Goal: Transaction & Acquisition: Purchase product/service

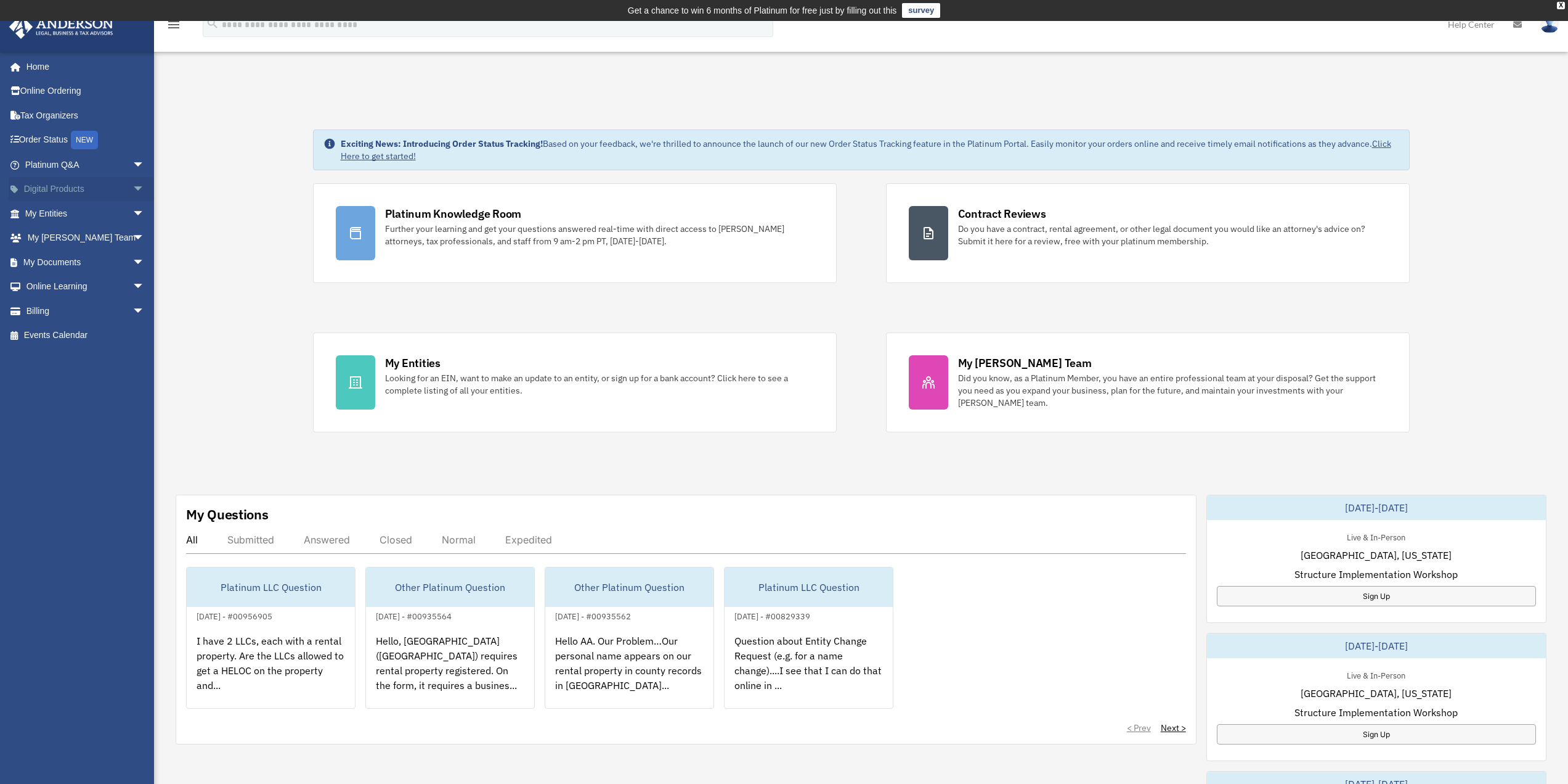
click at [132, 191] on span "arrow_drop_down" at bounding box center [145, 190] width 25 height 26
click at [132, 361] on span "arrow_drop_down" at bounding box center [145, 360] width 25 height 26
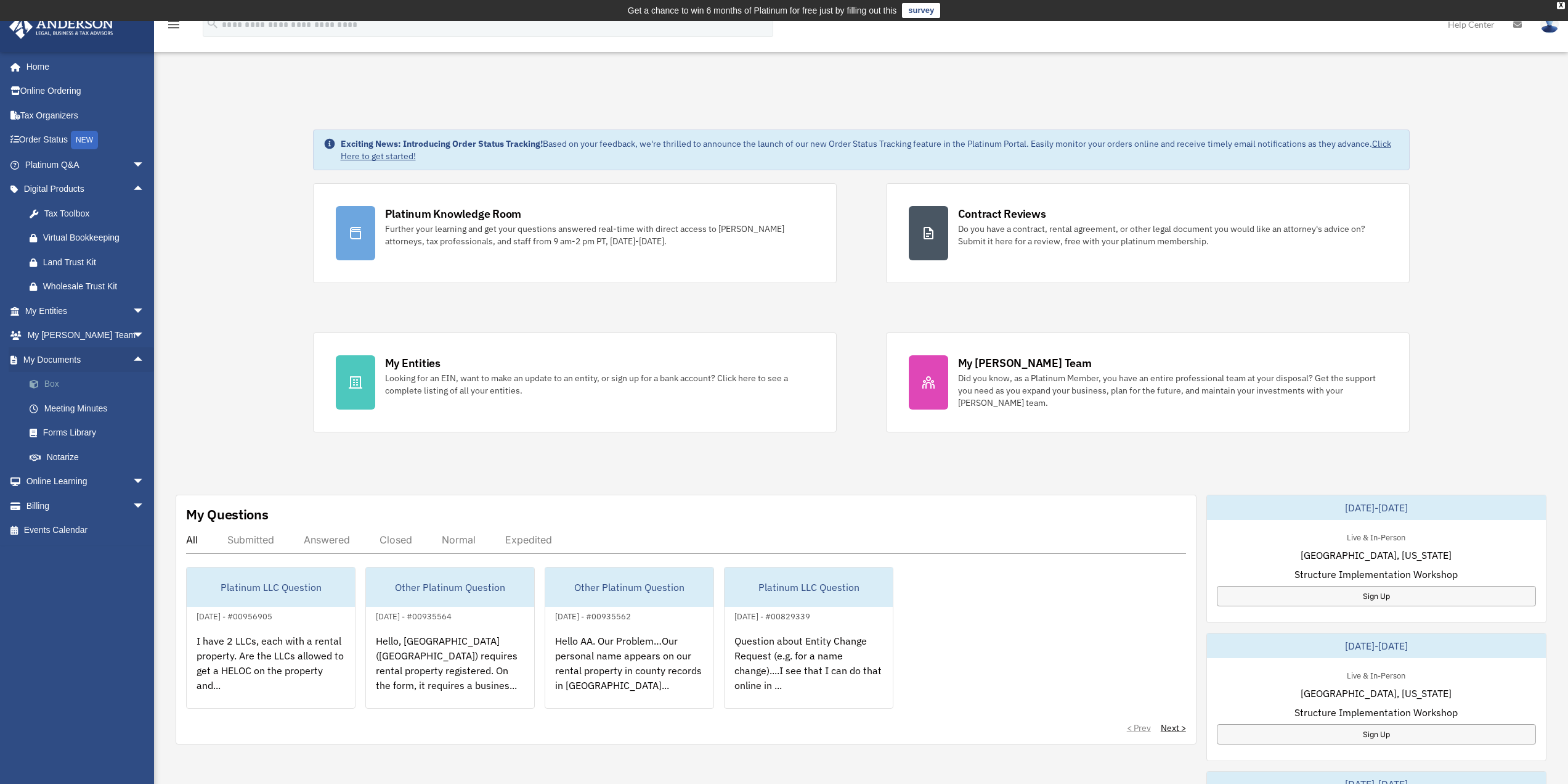
click at [56, 384] on link "Box" at bounding box center [90, 384] width 146 height 25
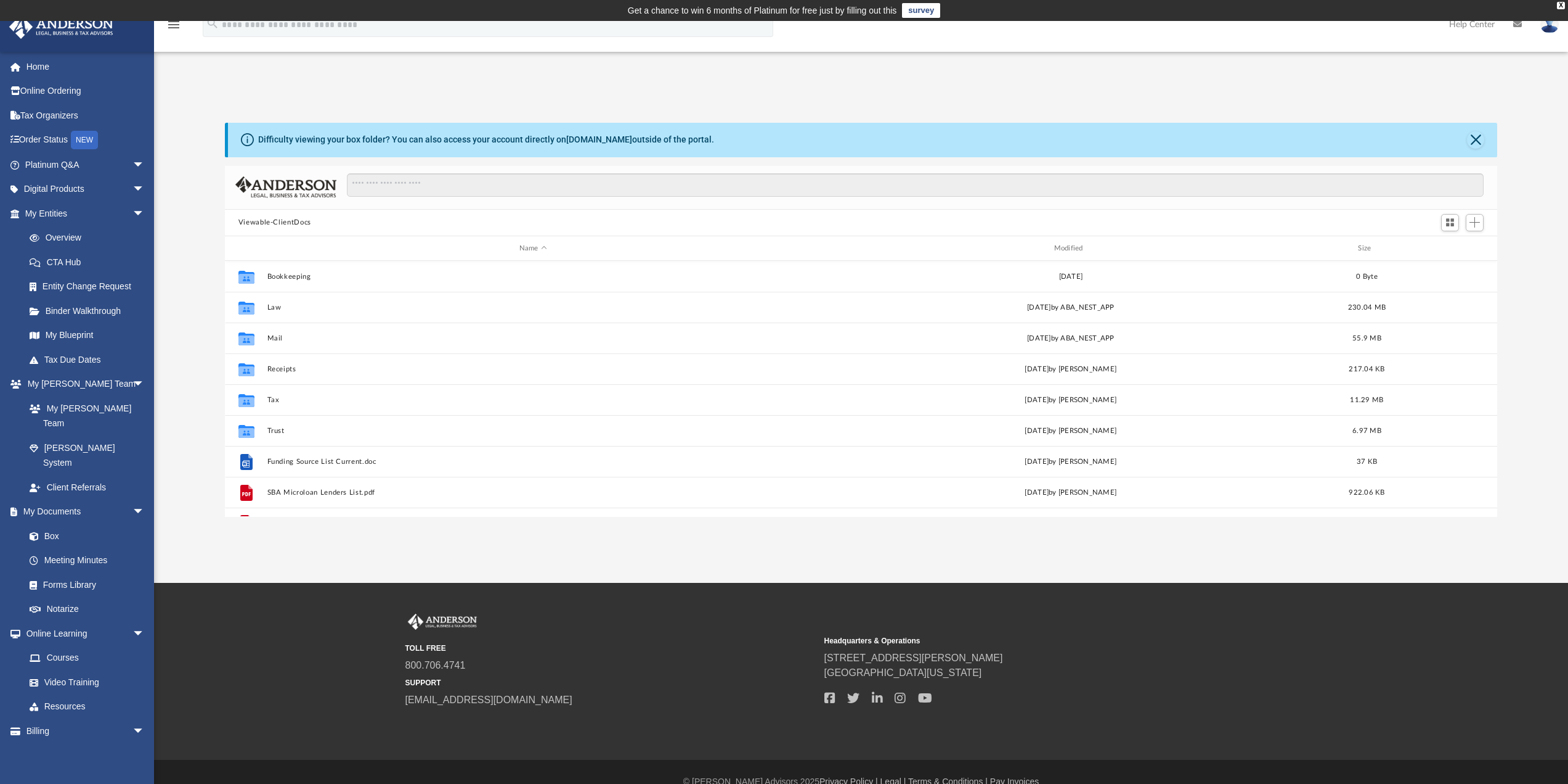
scroll to position [271, 1263]
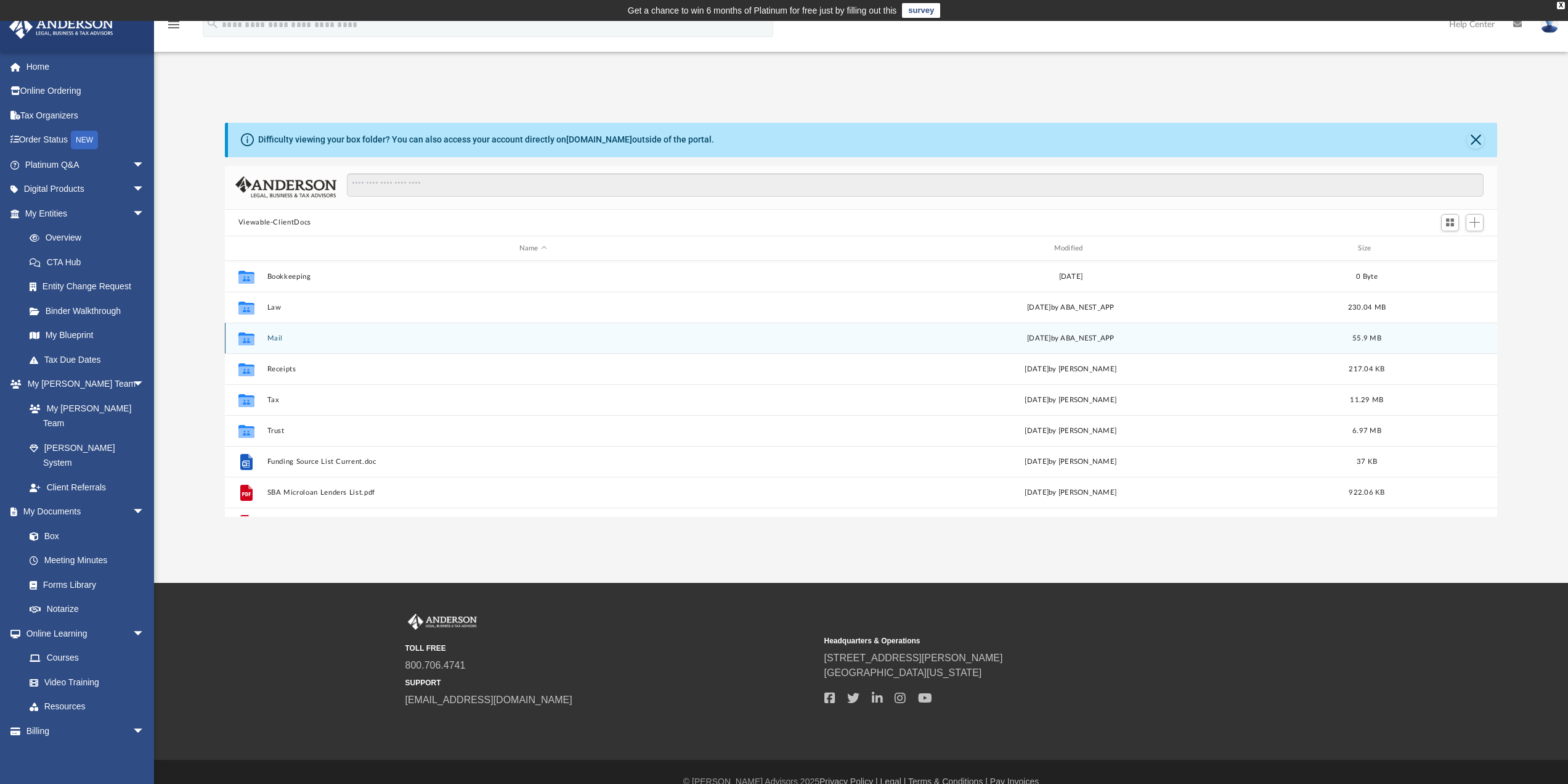
click at [275, 343] on div "Collaborated Folder Mail [DATE] by ABA_NEST_APP 55.9 MB" at bounding box center [862, 338] width 1273 height 31
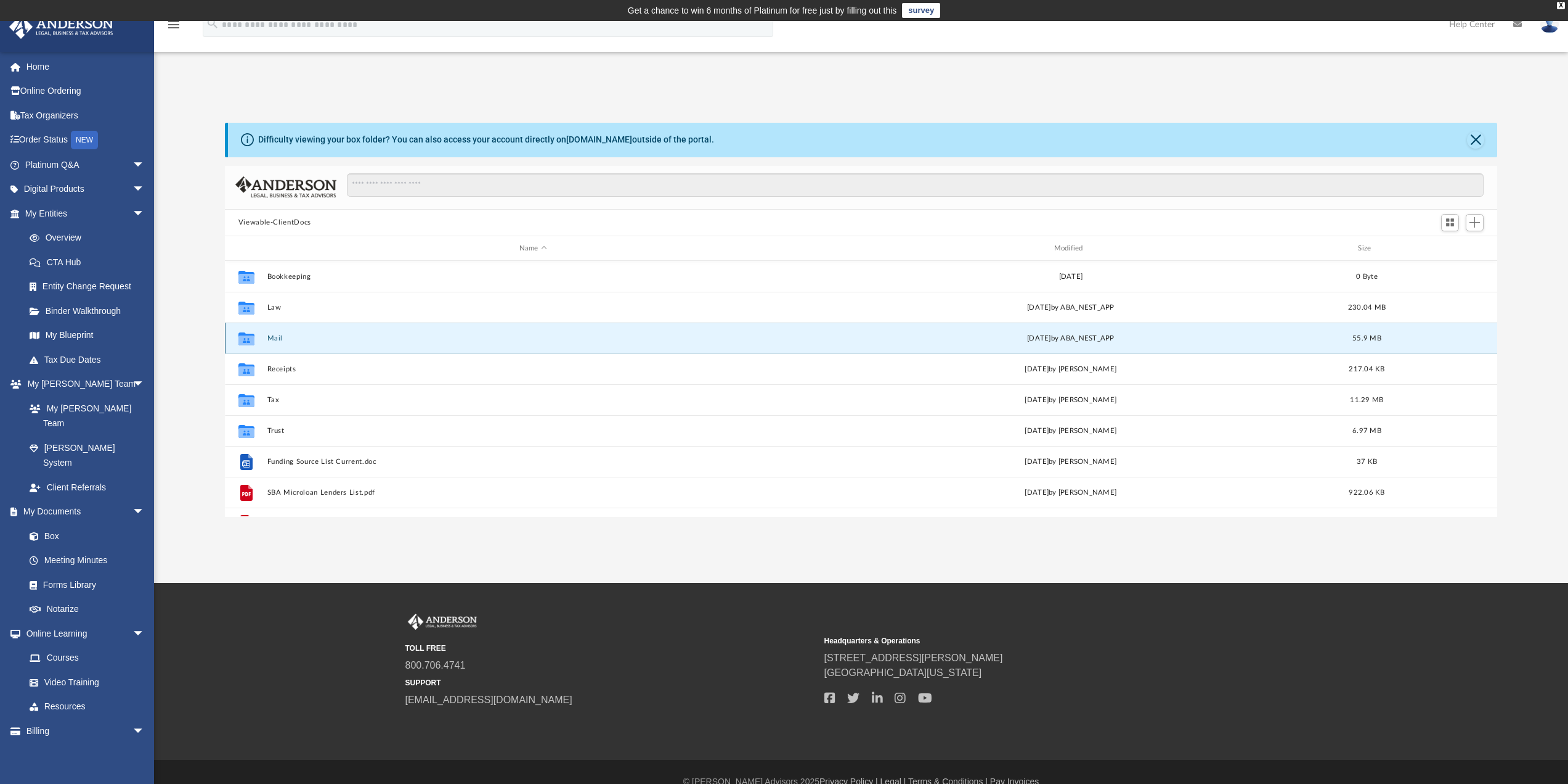
click at [275, 340] on button "Mail" at bounding box center [533, 338] width 533 height 8
click at [450, 113] on div "Difficulty viewing your box folder? You can also access your account directly o…" at bounding box center [862, 307] width 1415 height 420
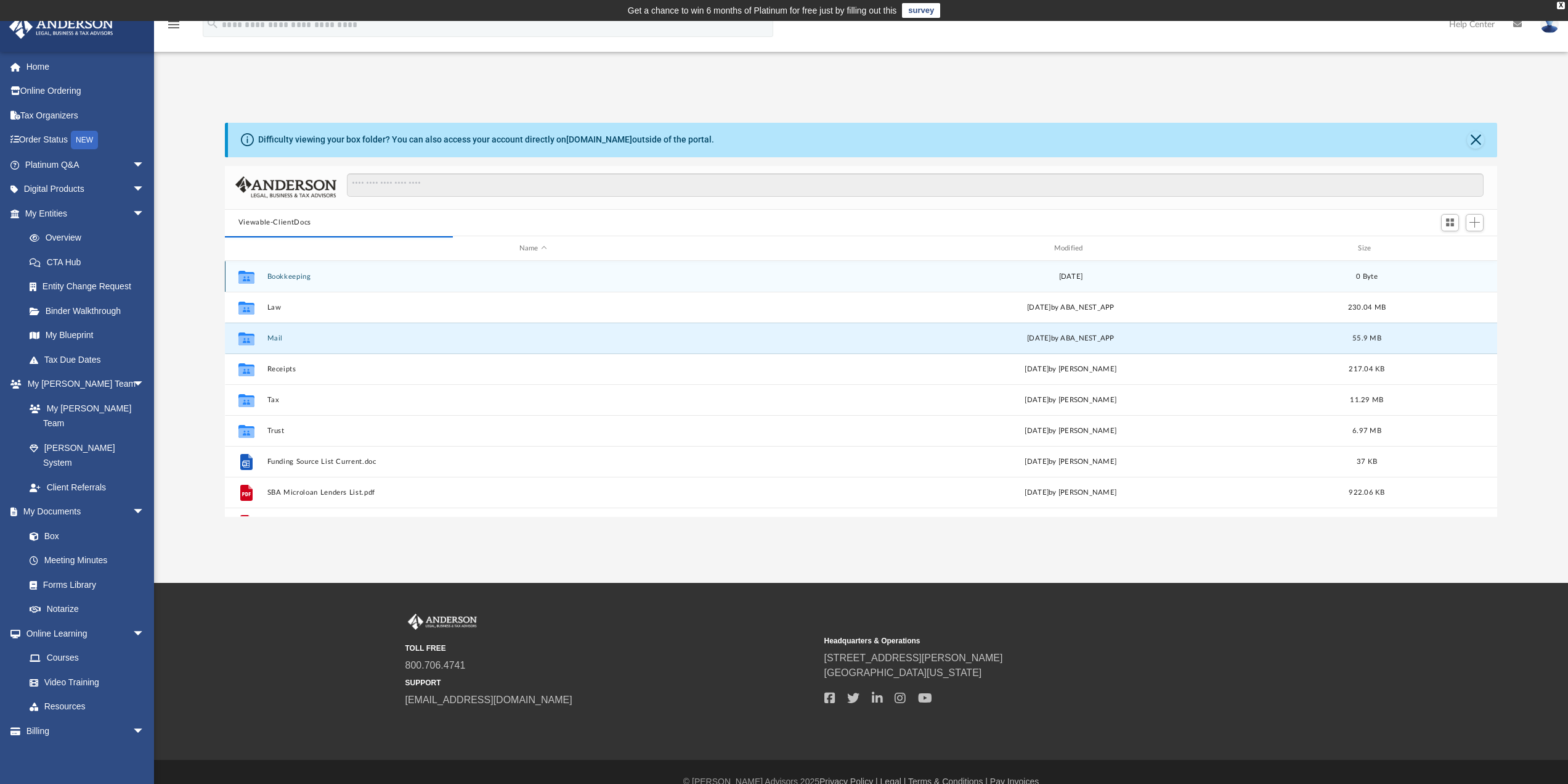
scroll to position [233, 1263]
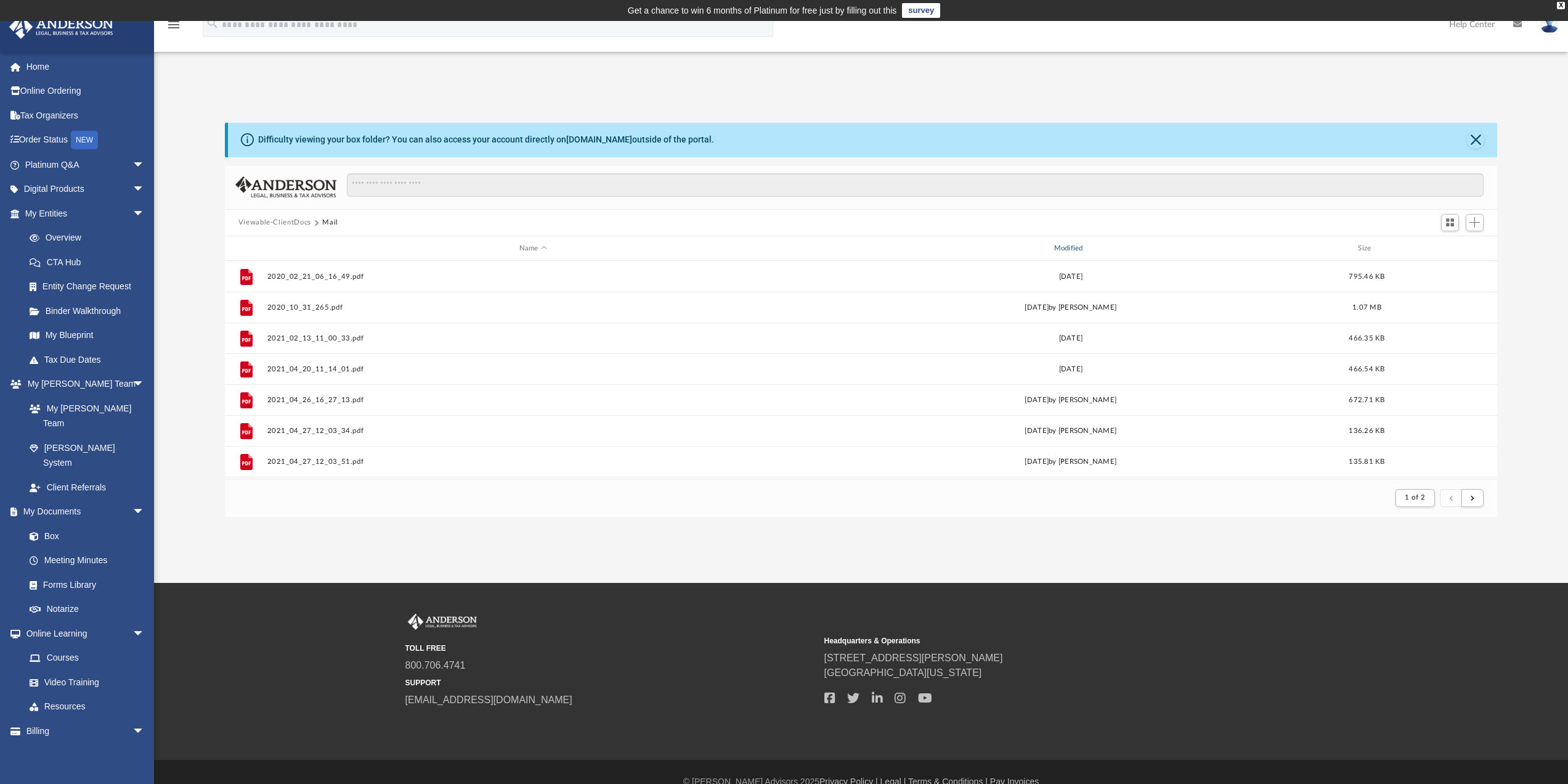
click at [1064, 247] on div "Modified" at bounding box center [1070, 249] width 533 height 11
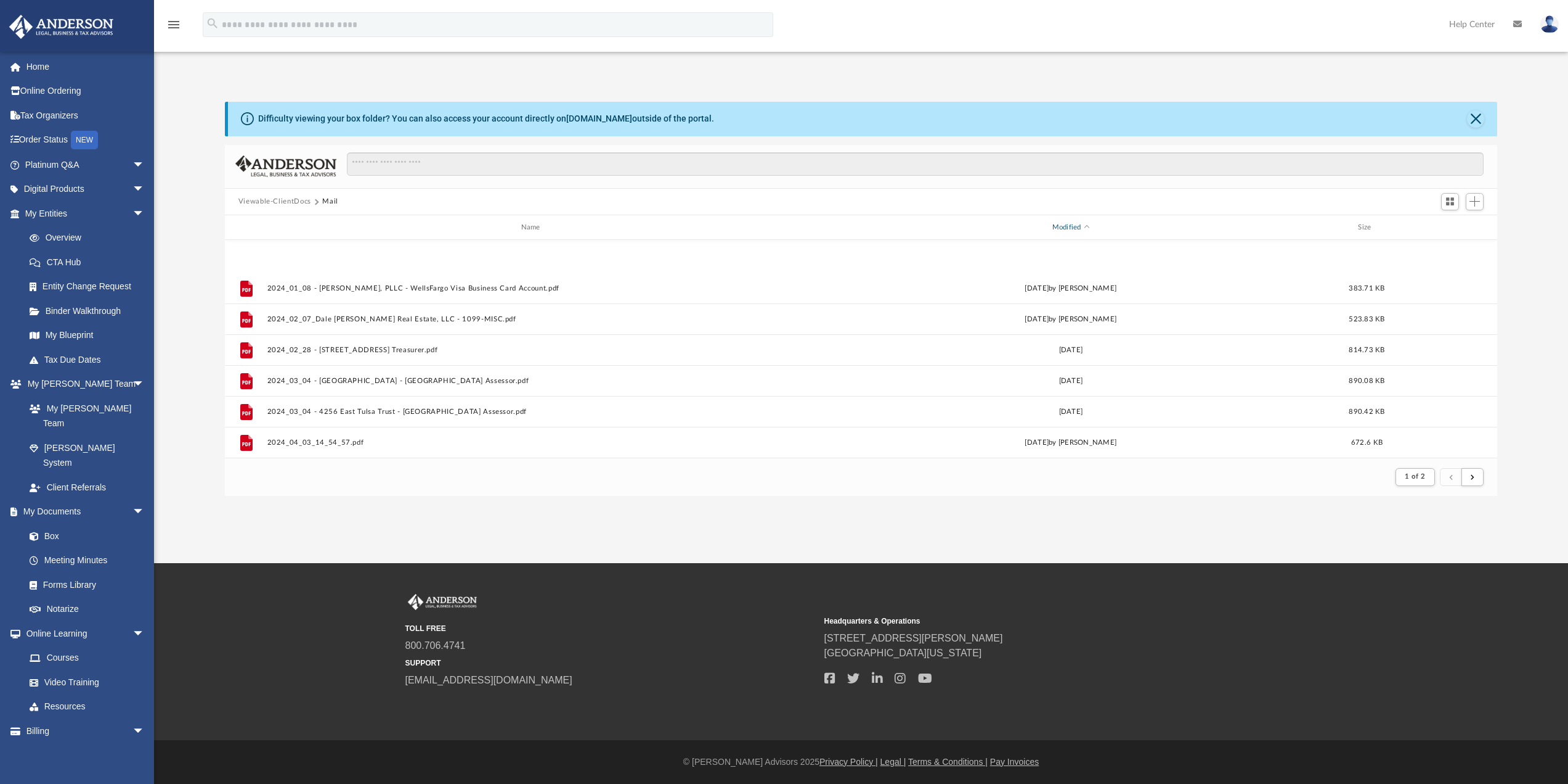
scroll to position [1324, 0]
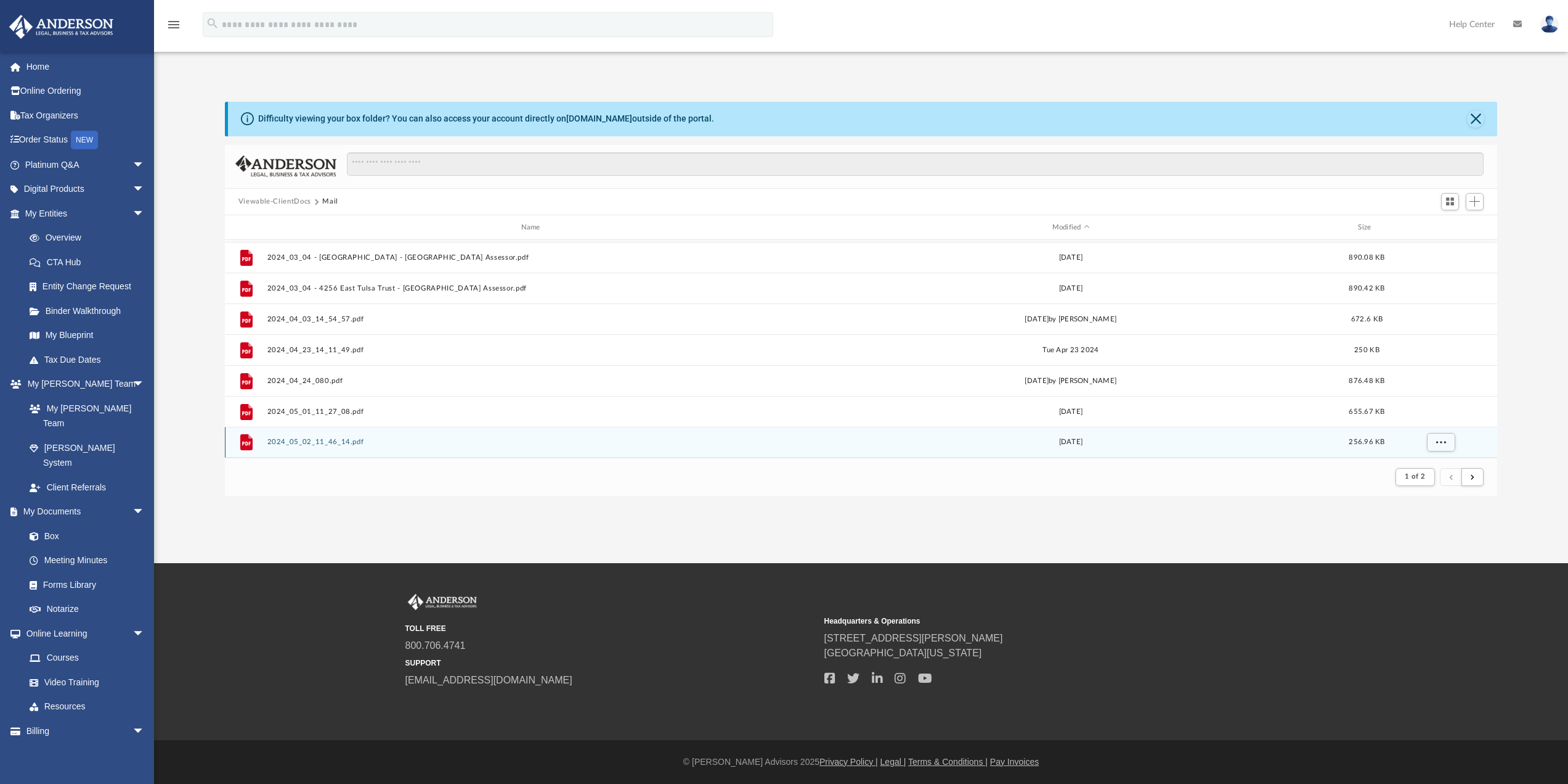
click at [278, 441] on button "2024_05_02_11_46_14.pdf" at bounding box center [533, 443] width 533 height 8
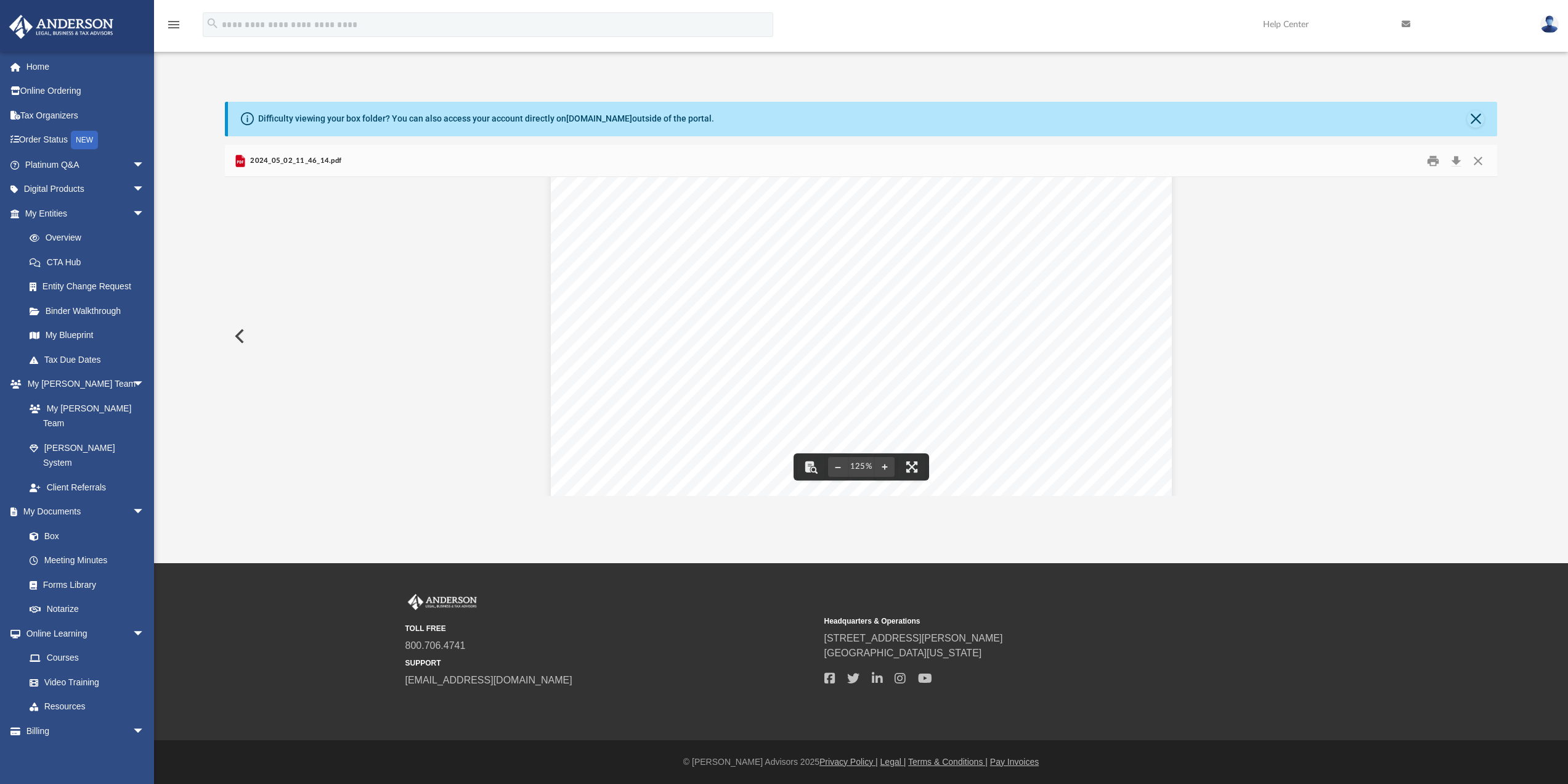
scroll to position [247, 0]
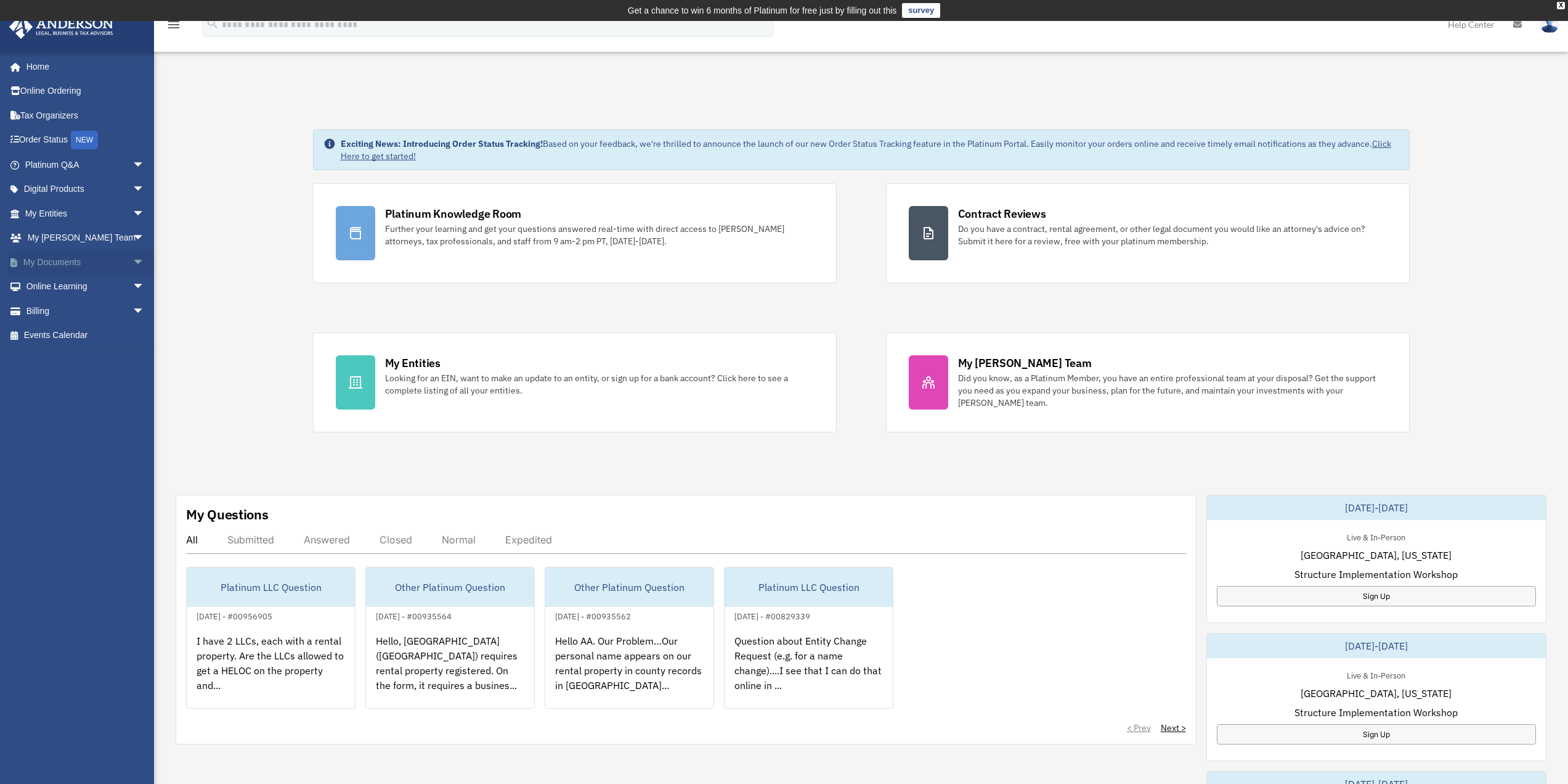
click at [132, 261] on span "arrow_drop_down" at bounding box center [145, 262] width 25 height 26
click at [53, 291] on link "Box" at bounding box center [90, 287] width 146 height 25
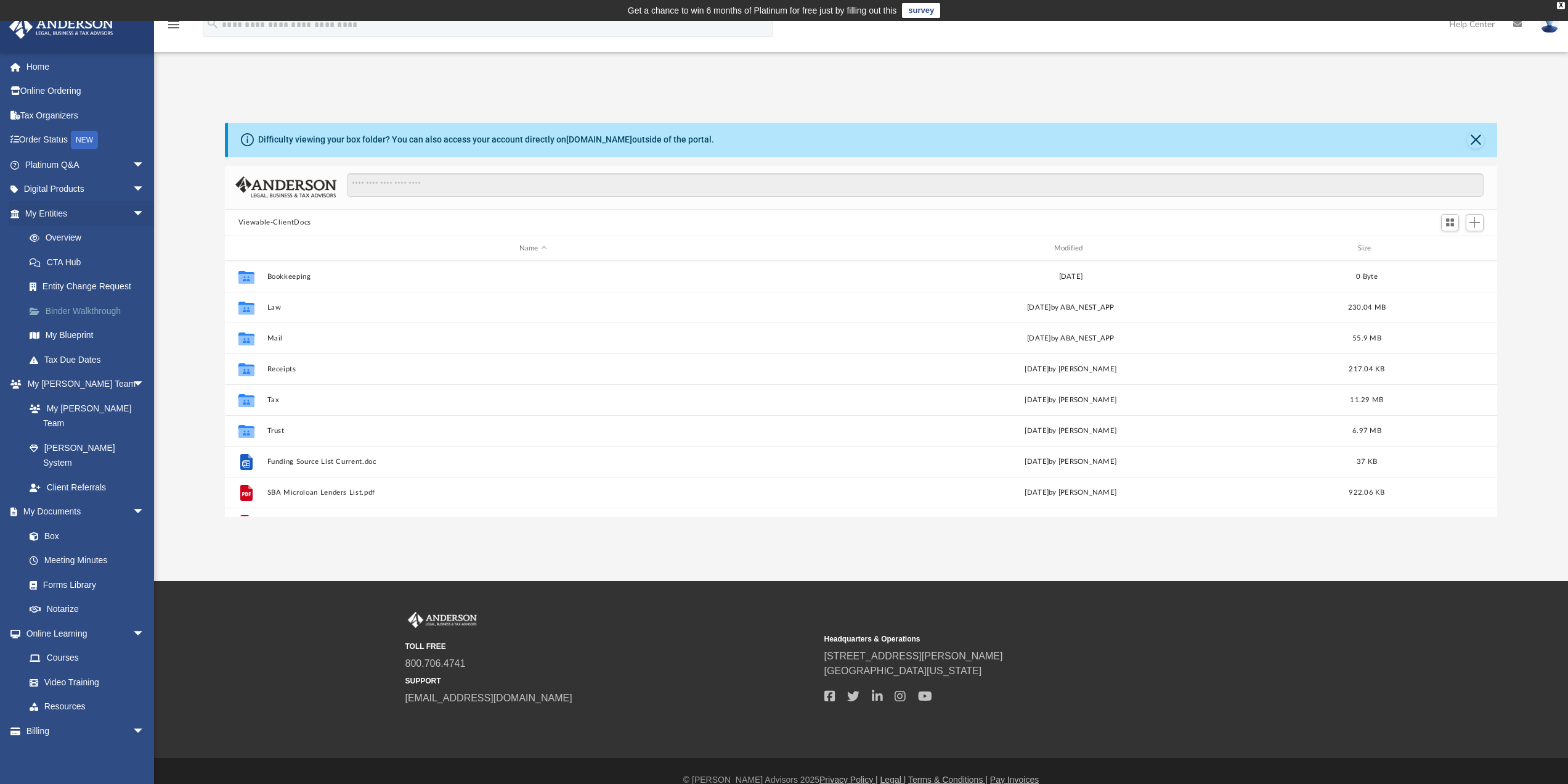
scroll to position [271, 1263]
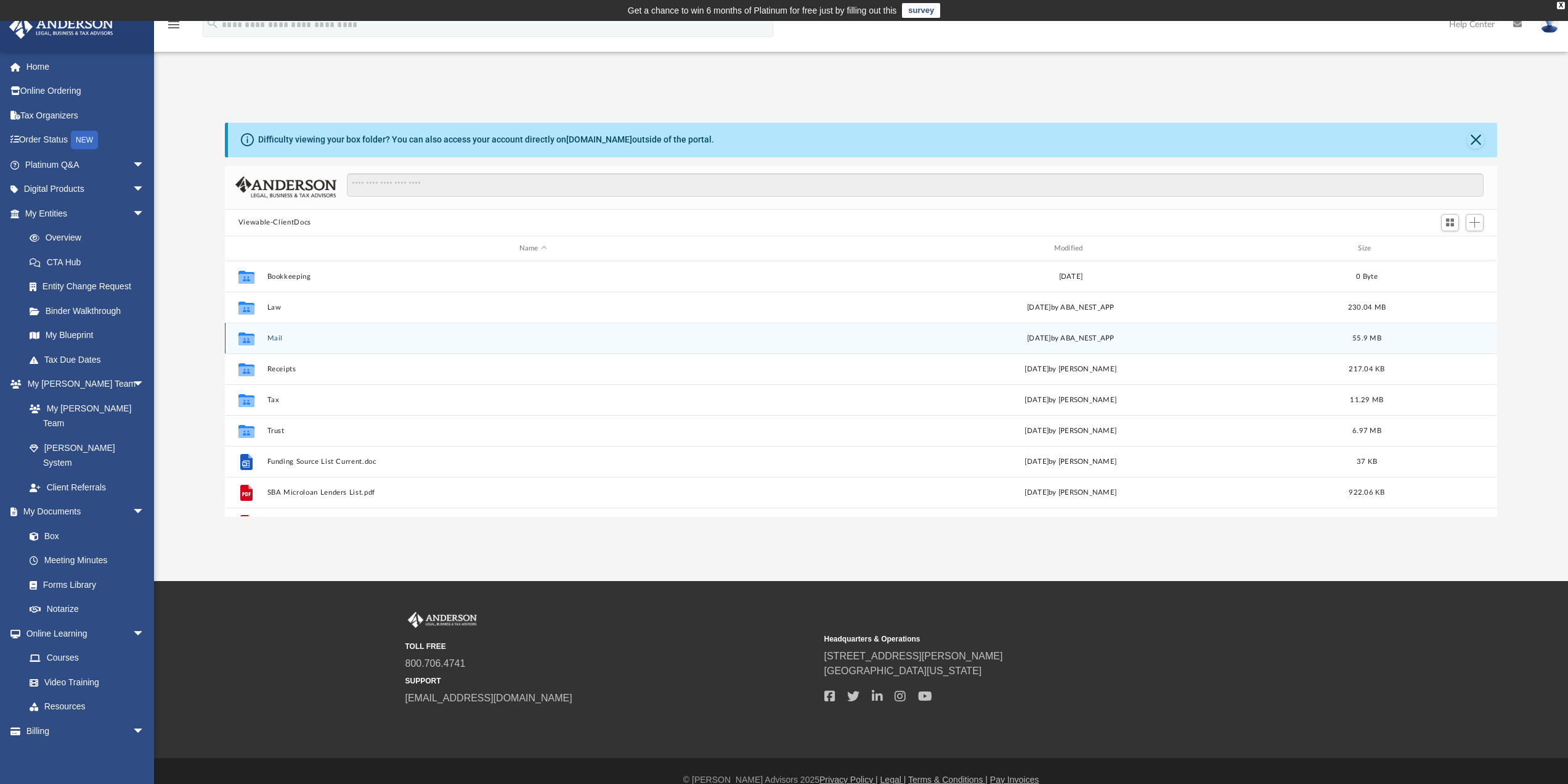
click at [276, 342] on button "Mail" at bounding box center [533, 338] width 533 height 8
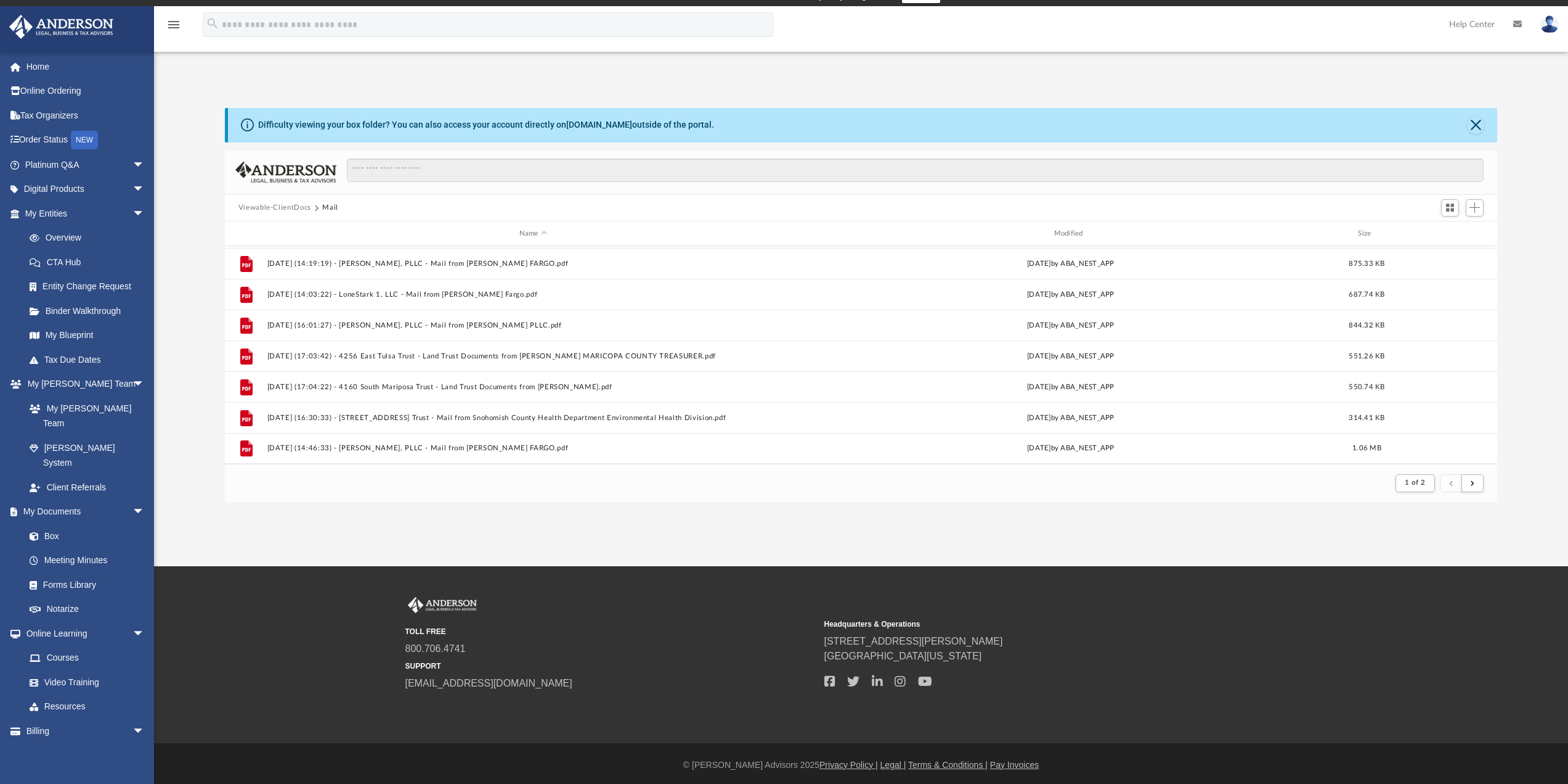
scroll to position [18, 0]
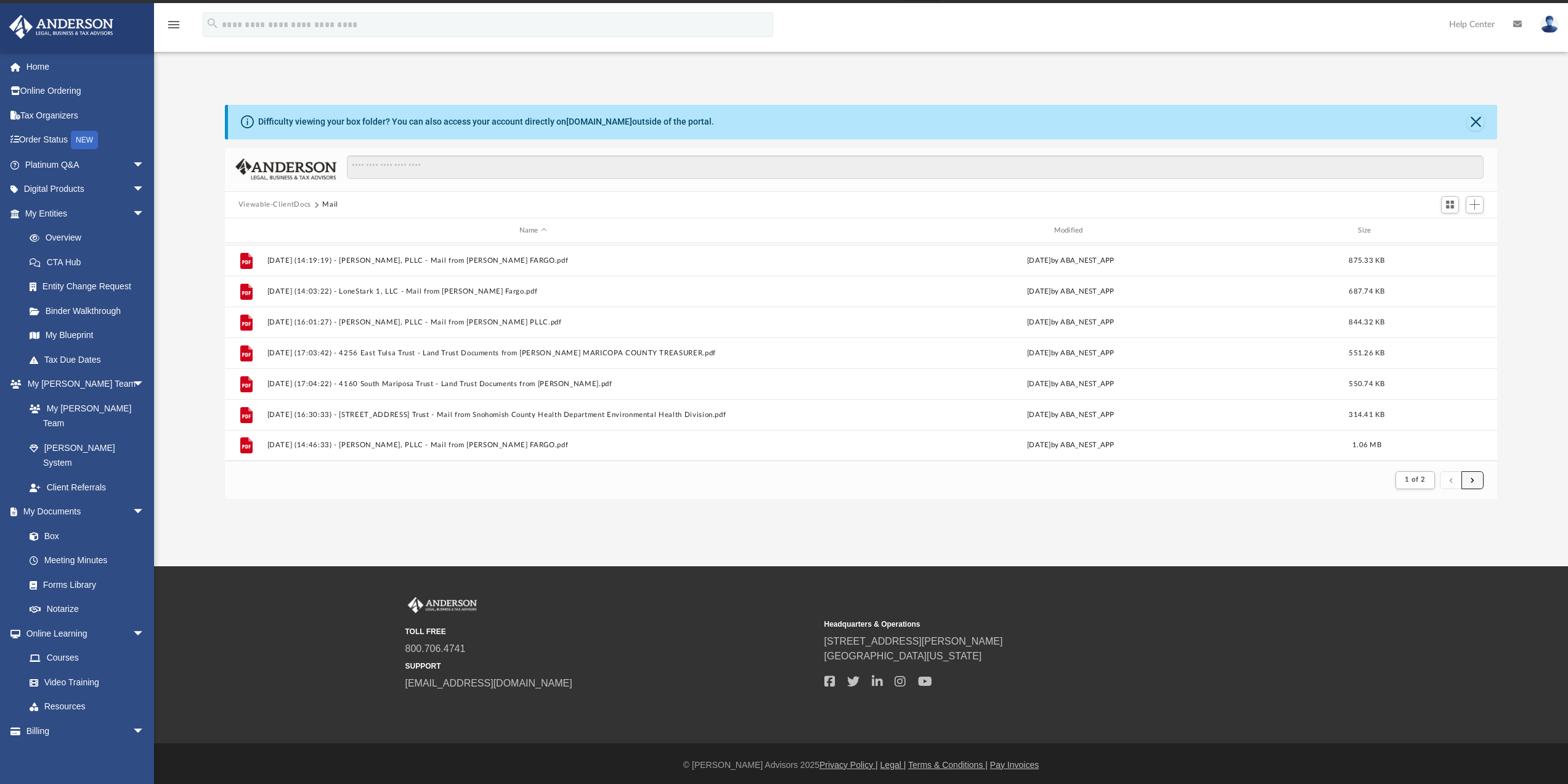
click at [1476, 479] on button "submit" at bounding box center [1473, 480] width 22 height 18
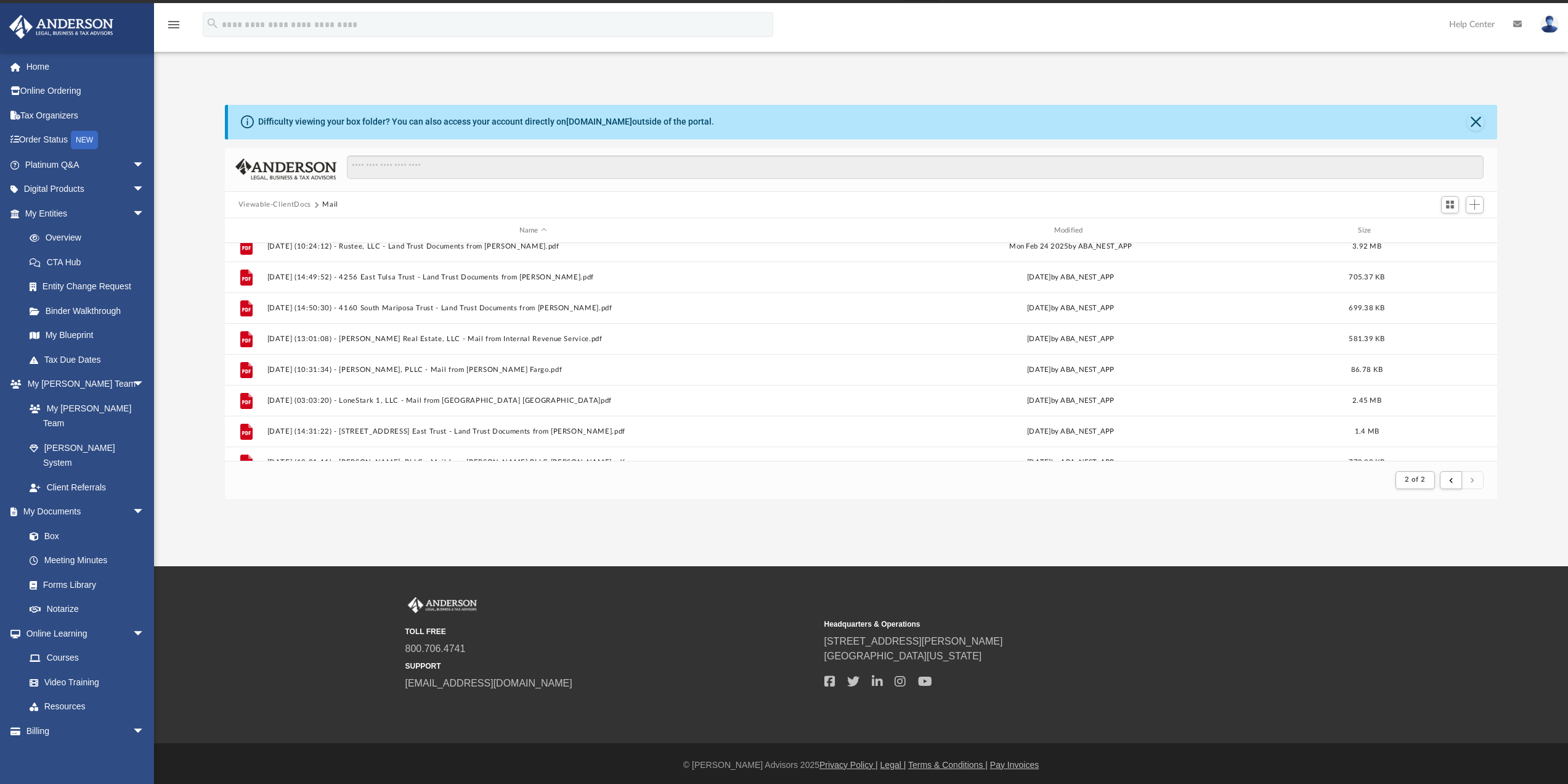
scroll to position [831, 0]
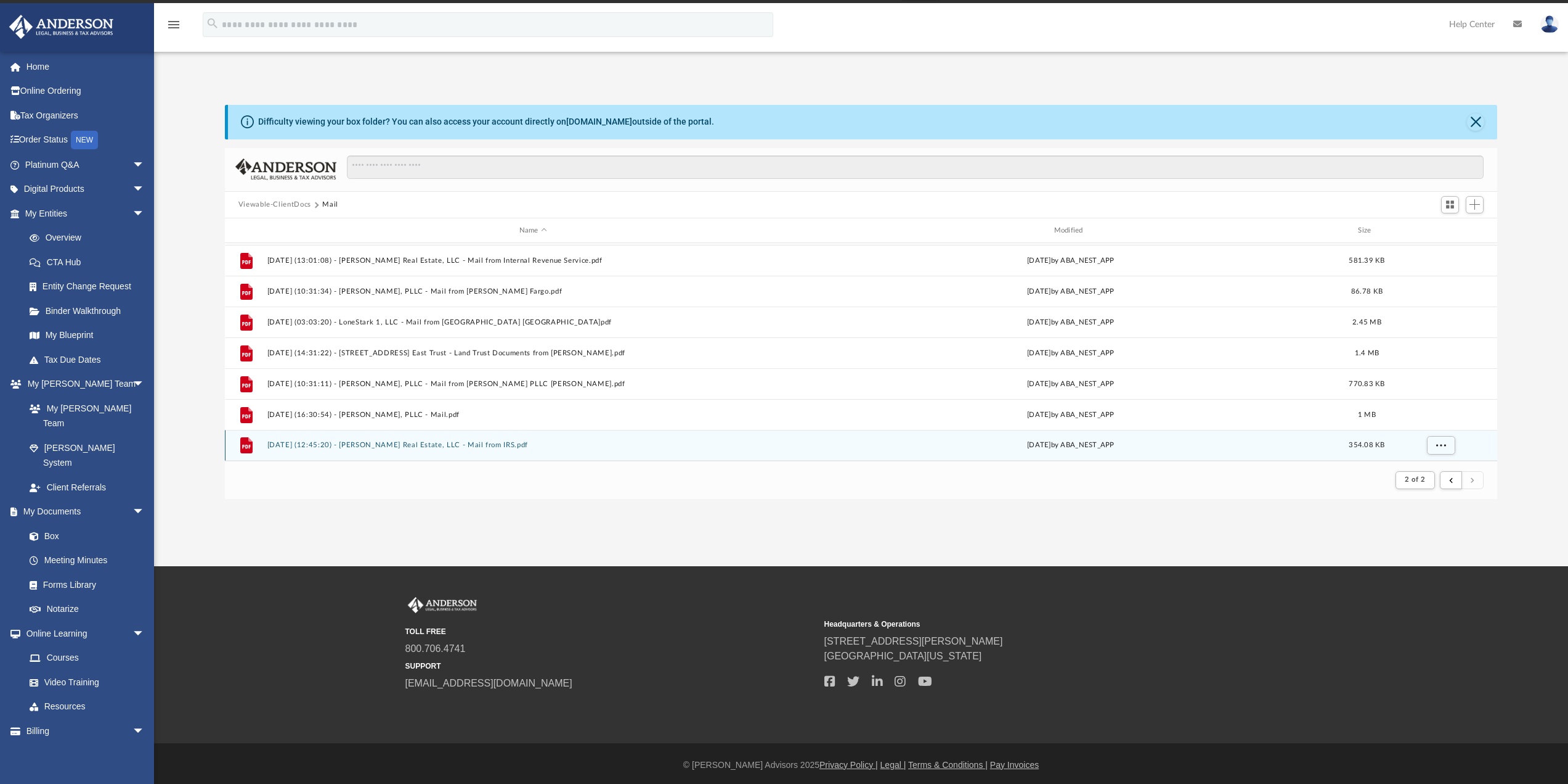
click at [403, 442] on button "2025.09.19 (12:45:20) - Dale Forney Real Estate, LLC - Mail from IRS.pdf" at bounding box center [533, 445] width 533 height 8
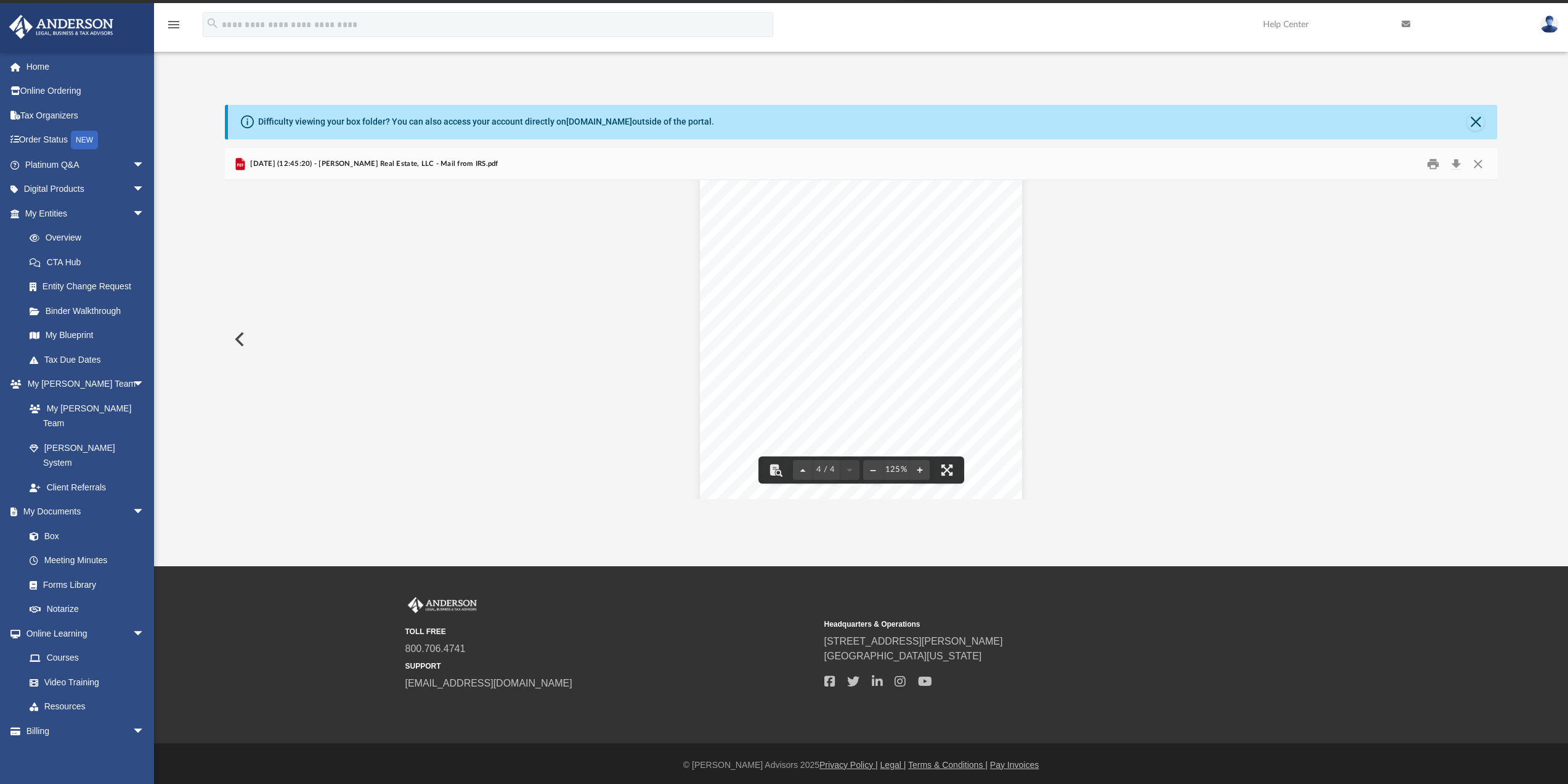
scroll to position [2812, 0]
click at [1455, 165] on button "Download" at bounding box center [1456, 164] width 22 height 19
click at [937, 102] on div "Difficulty viewing your box folder? You can also access your account directly o…" at bounding box center [862, 289] width 1415 height 420
click at [1483, 161] on button "Close" at bounding box center [1477, 164] width 22 height 19
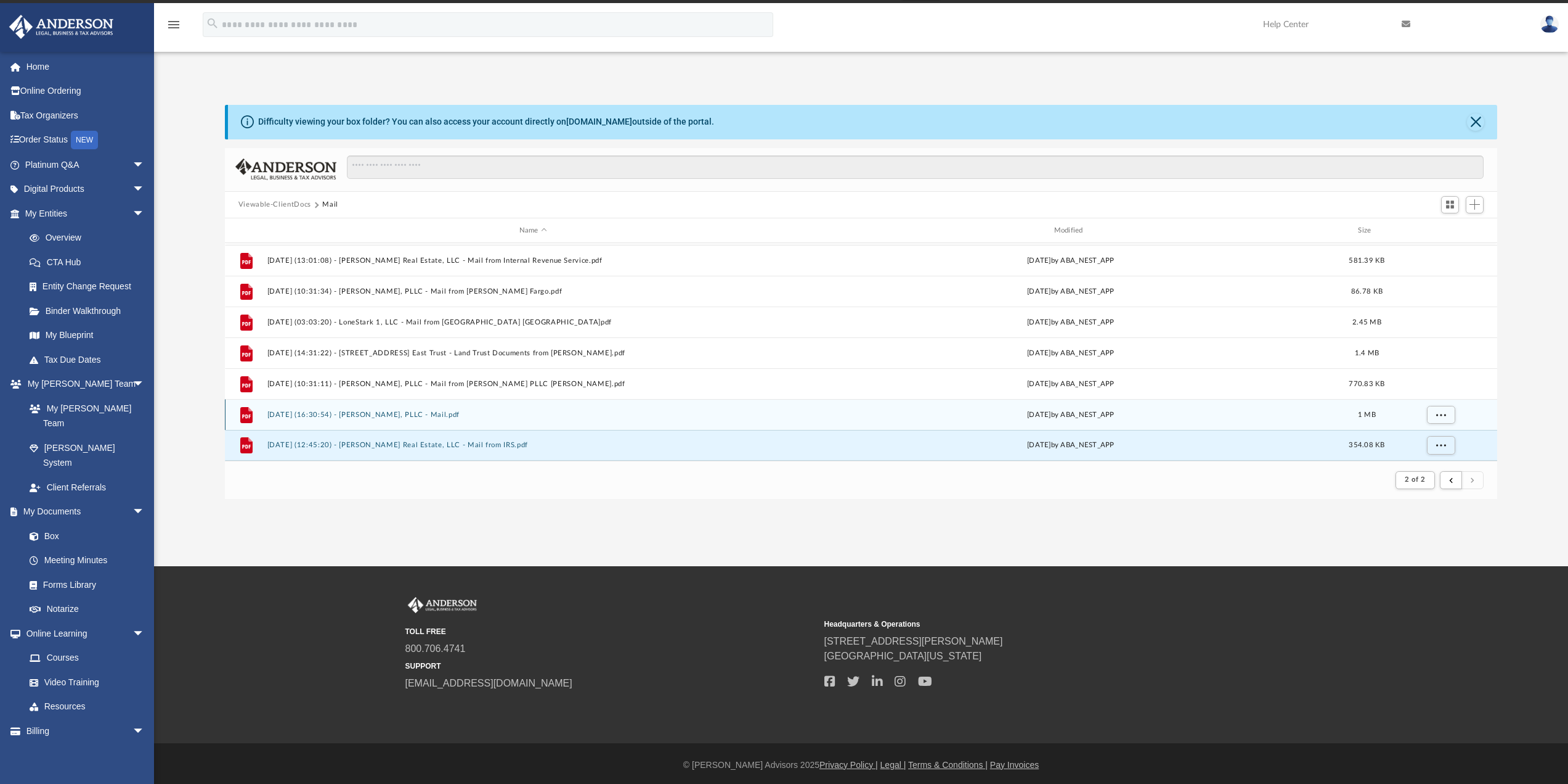
click at [416, 415] on button "2025.09.09 (16:30:54) - Dale Forney, PLLC - Mail.pdf" at bounding box center [533, 415] width 533 height 8
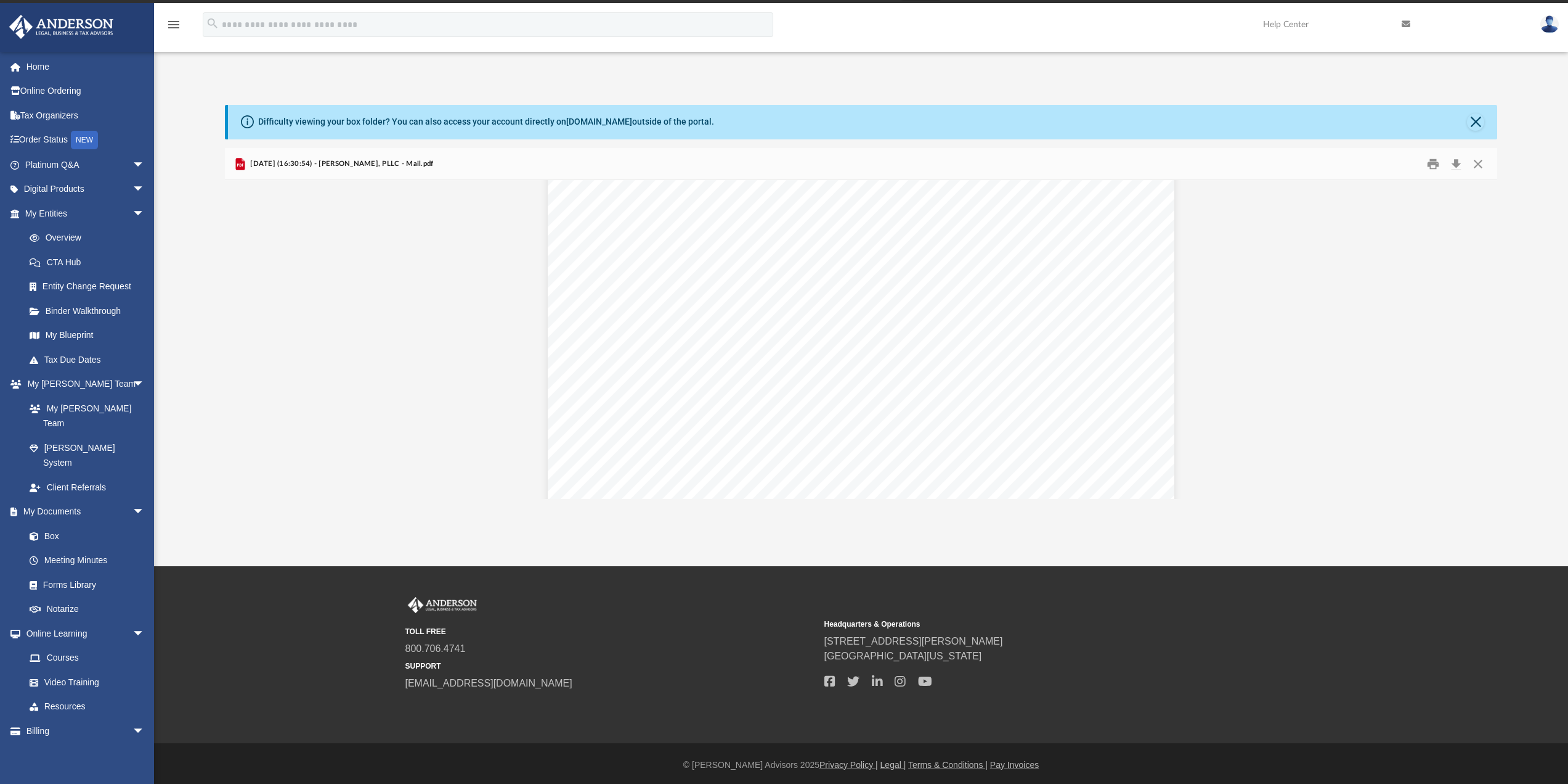
scroll to position [247, 0]
click at [1477, 167] on button "Close" at bounding box center [1477, 164] width 22 height 19
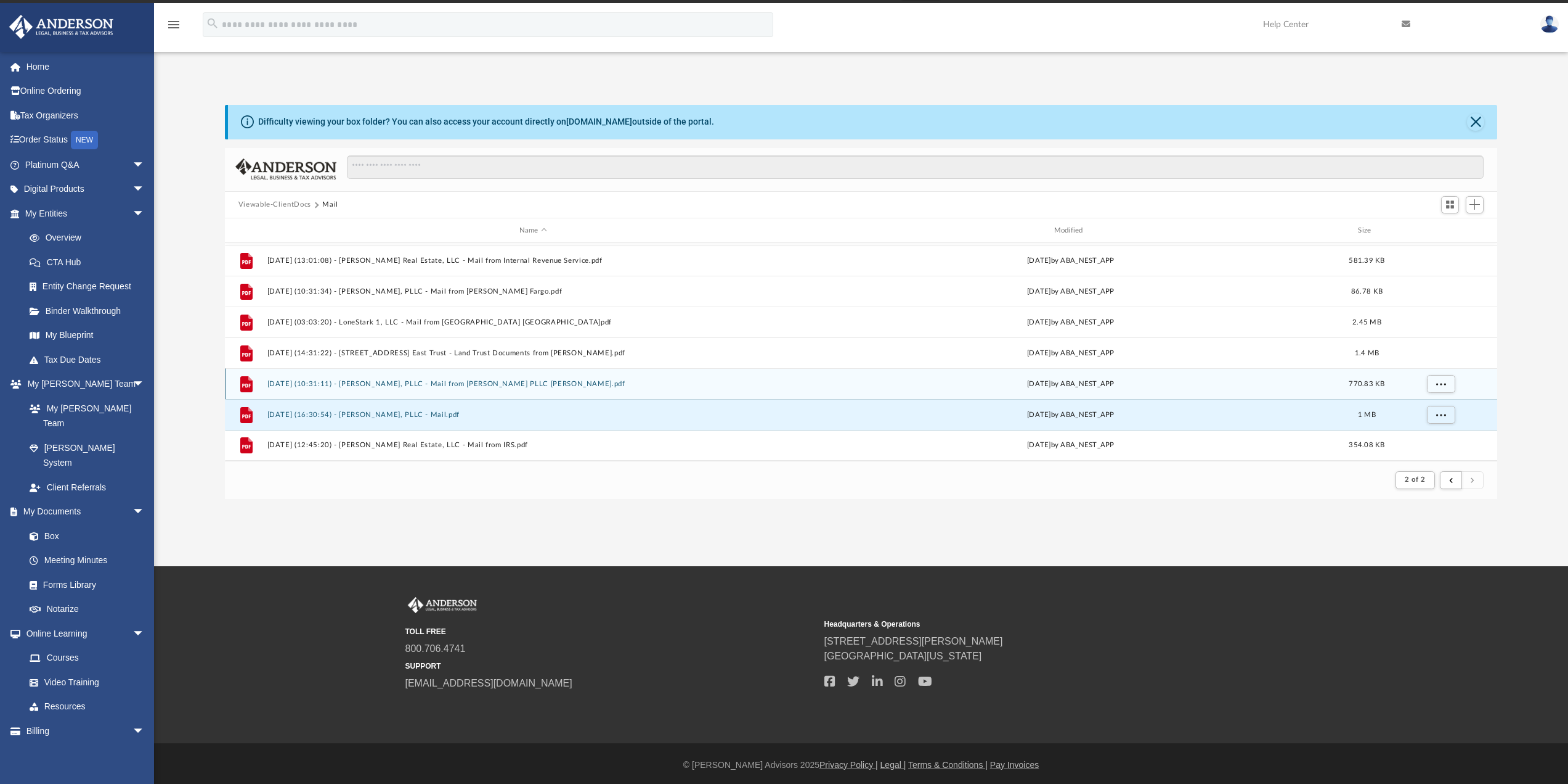
click at [407, 385] on button "2025.07.28 (10:31:11) - Dale Forney, PLLC - Mail from DALE FORNEY PLLC DALE FOR…" at bounding box center [533, 383] width 533 height 8
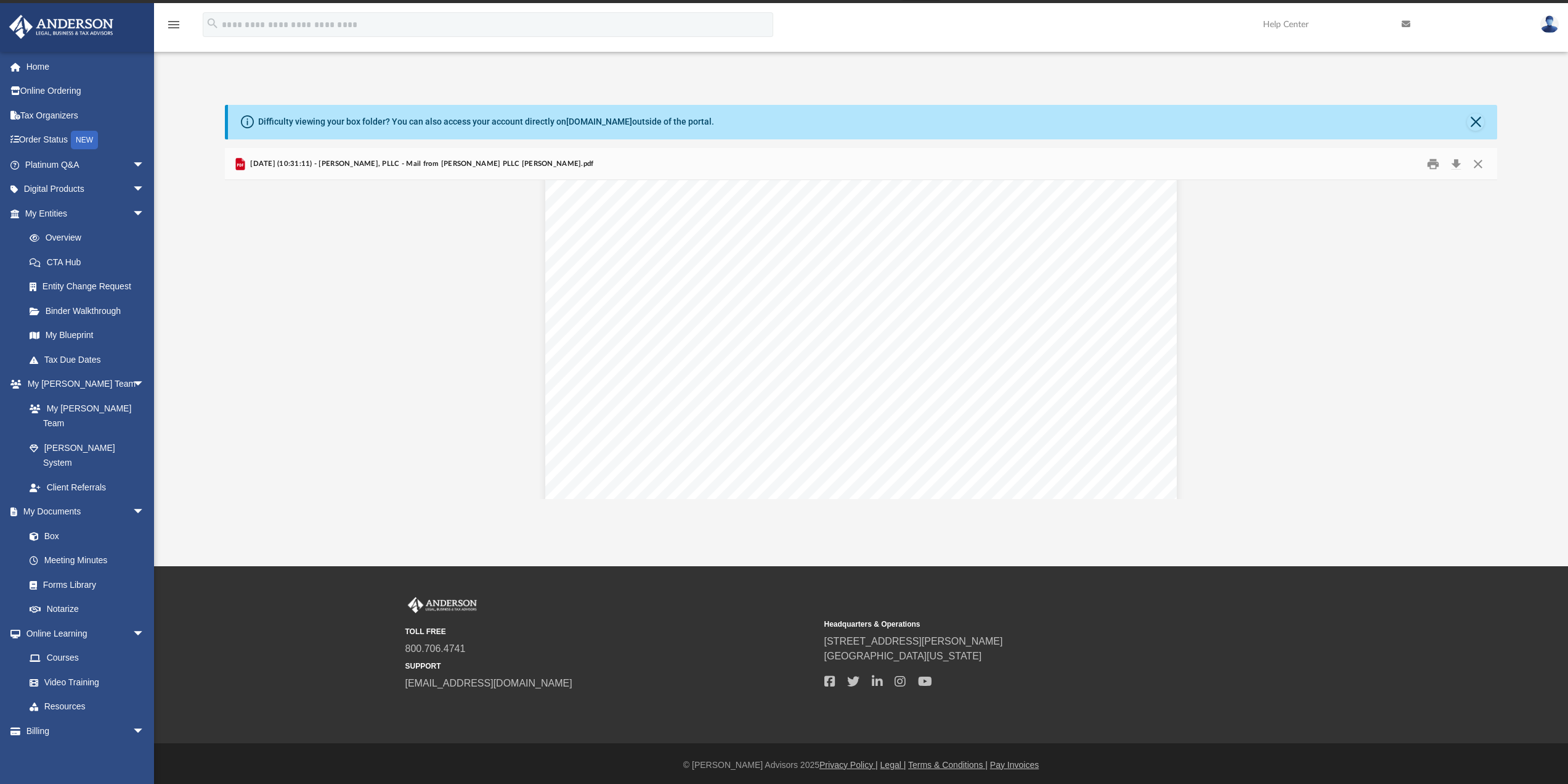
scroll to position [0, 0]
click at [1476, 167] on button "Close" at bounding box center [1477, 164] width 22 height 19
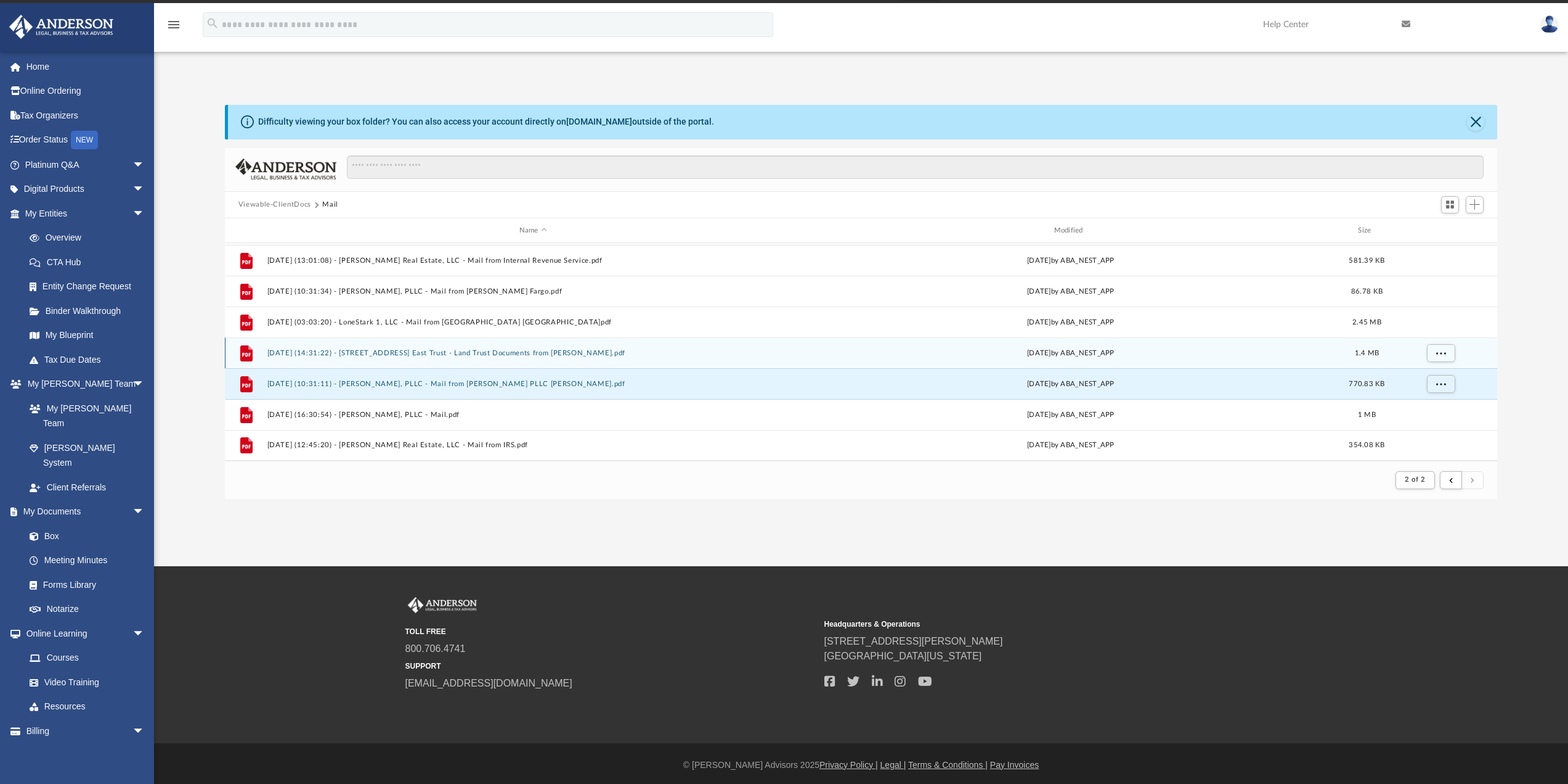
click at [474, 351] on button "2025.07.07 (14:31:22) - 5322 198th Dr. South East Trust - Land Trust Documents …" at bounding box center [533, 353] width 533 height 8
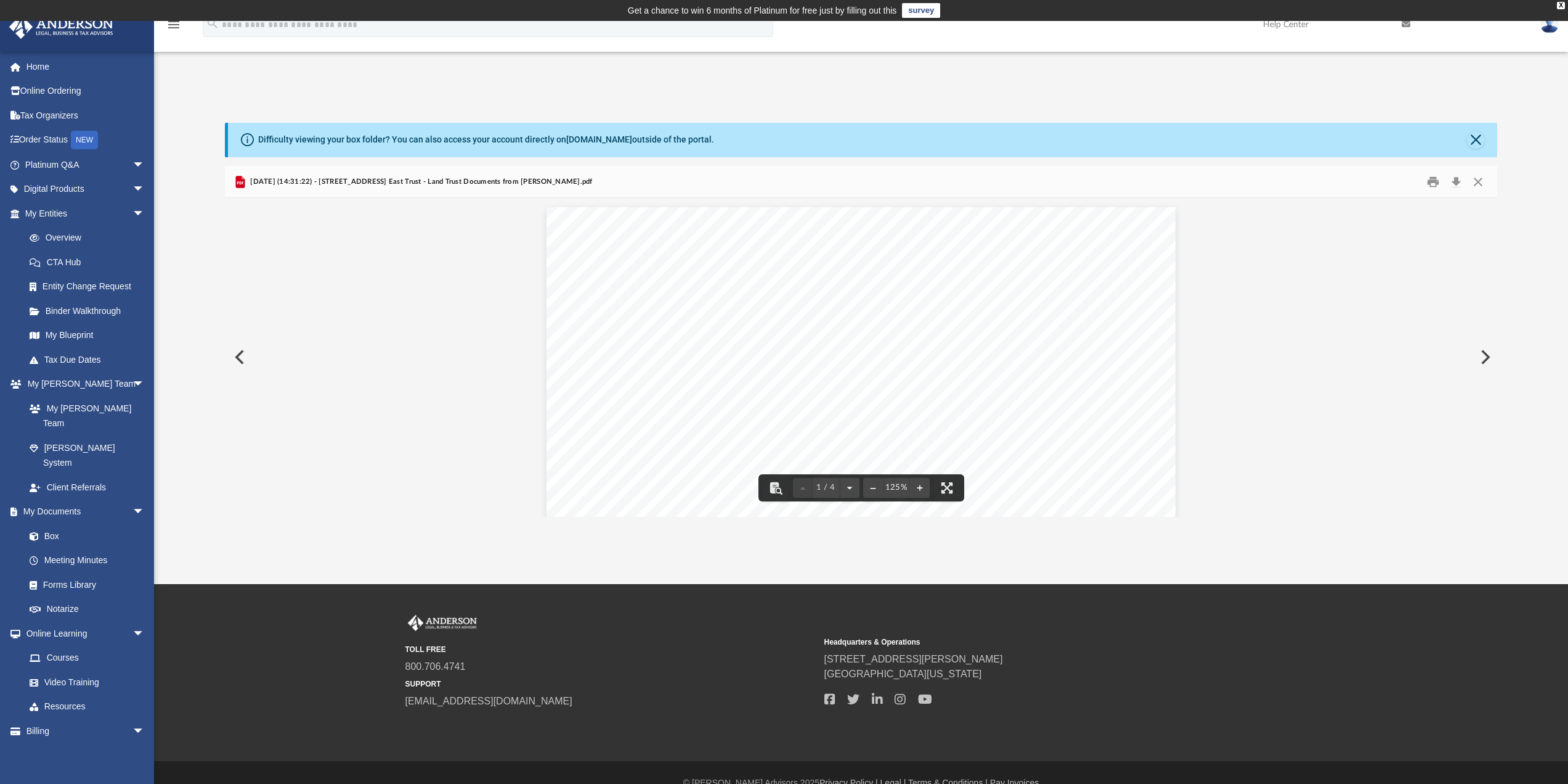
scroll to position [123, 0]
click at [1455, 186] on button "Download" at bounding box center [1456, 181] width 22 height 19
click at [1431, 182] on button "Print" at bounding box center [1434, 181] width 25 height 19
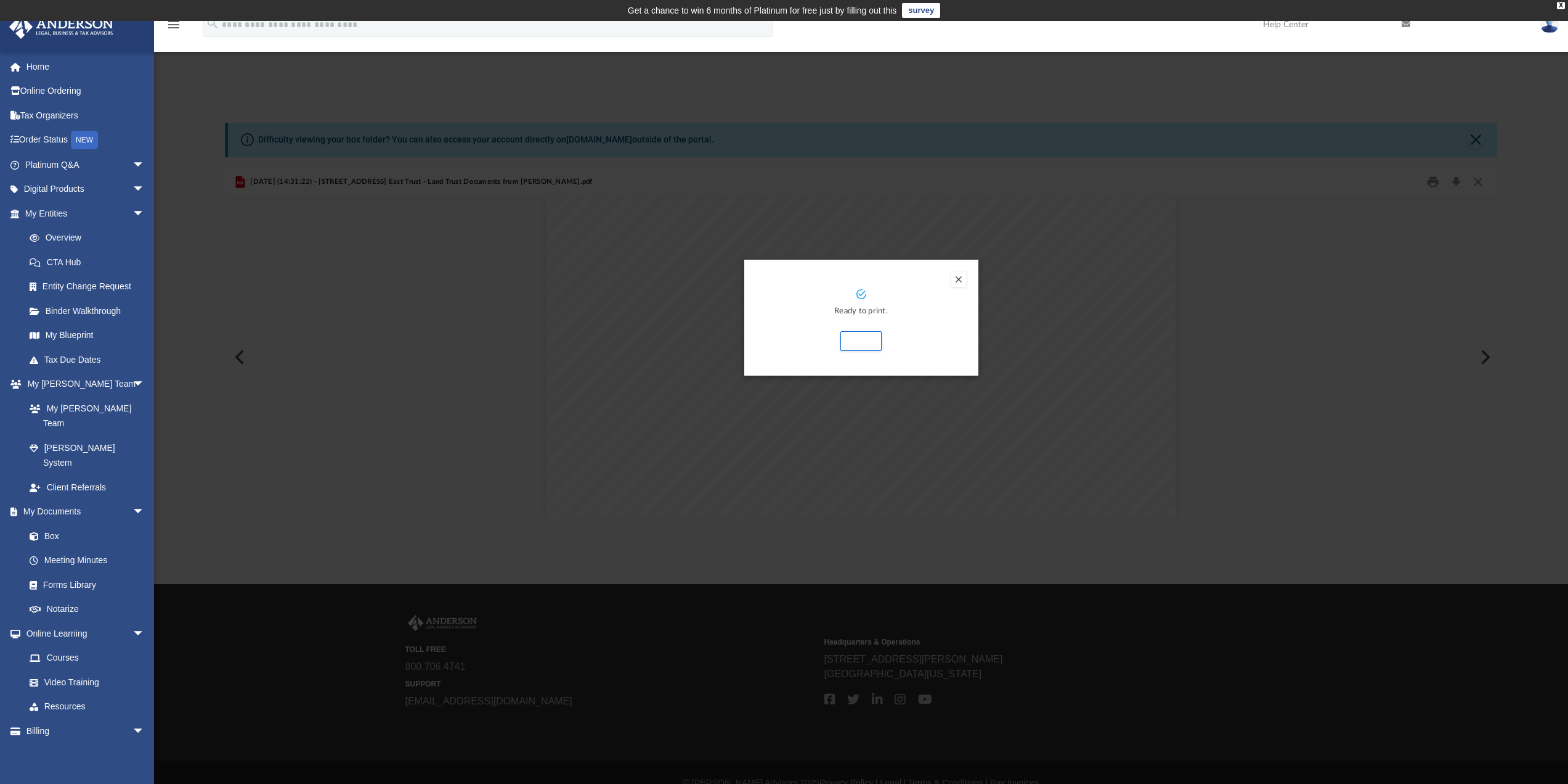
click at [958, 279] on button "Preview" at bounding box center [959, 279] width 15 height 15
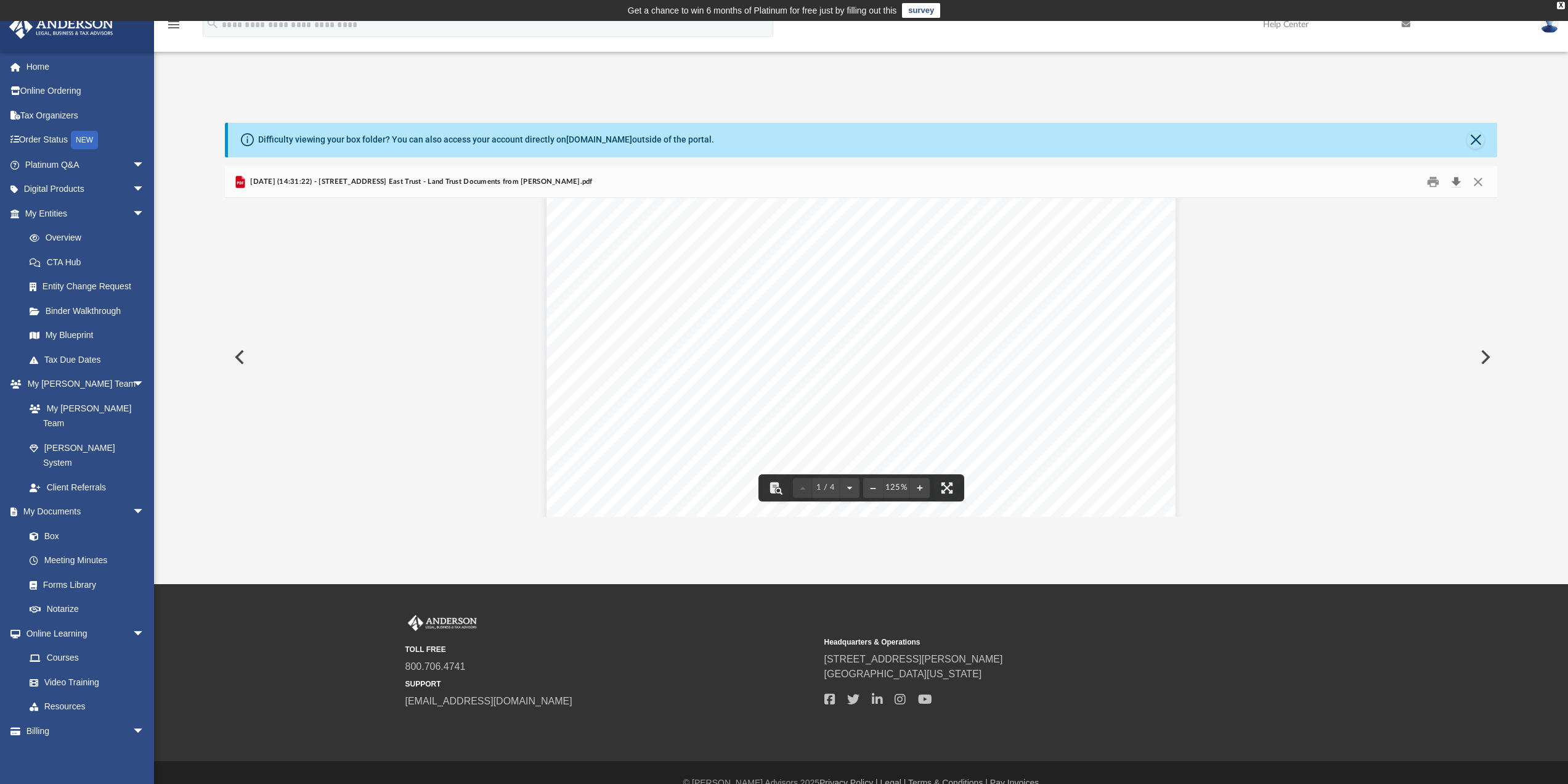
click at [1455, 177] on button "Download" at bounding box center [1456, 181] width 22 height 19
click at [732, 106] on div "Difficulty viewing your box folder? You can also access your account directly o…" at bounding box center [862, 307] width 1415 height 420
click at [1477, 183] on button "Close" at bounding box center [1477, 181] width 22 height 19
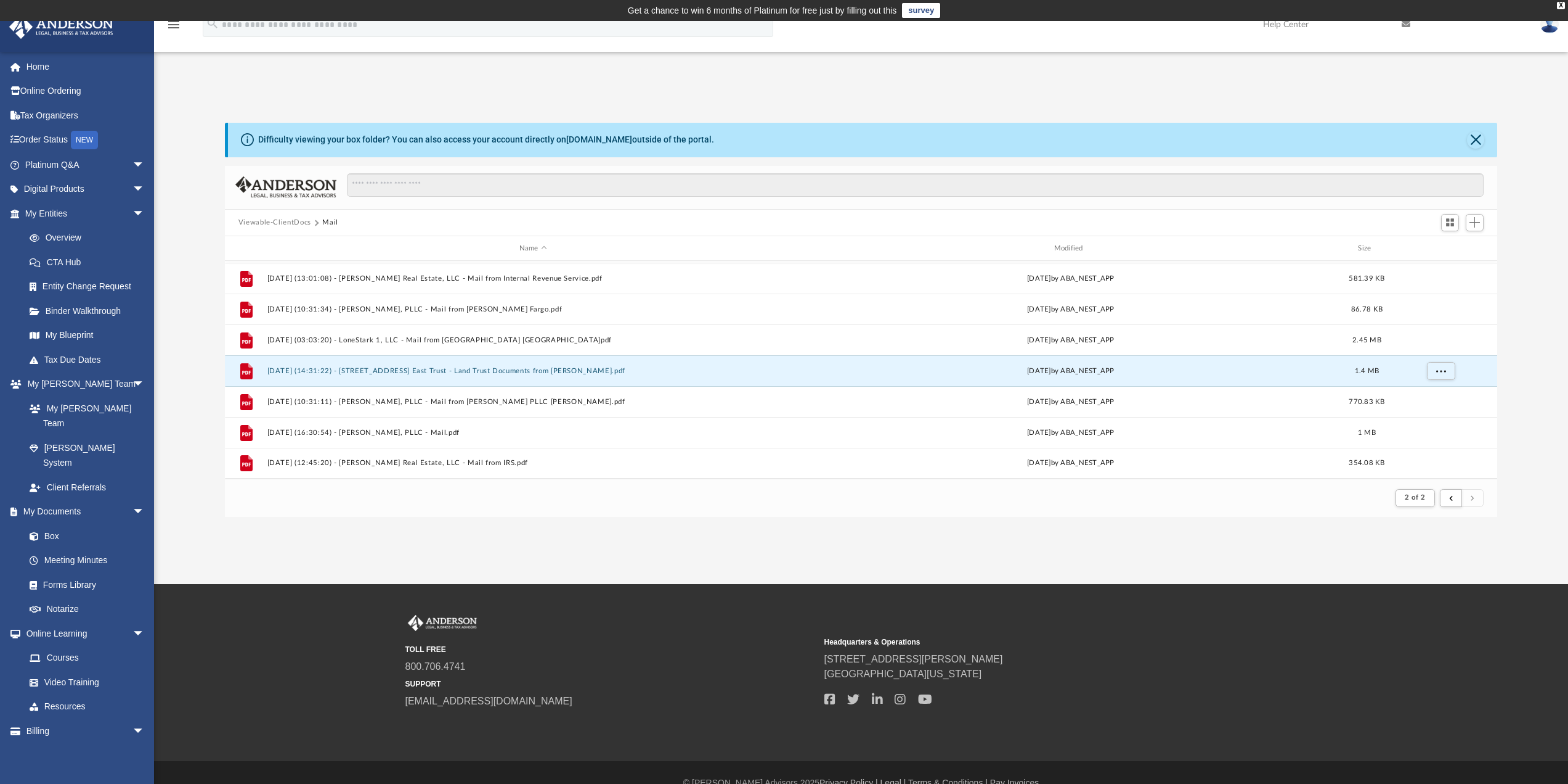
click at [922, 109] on div "Difficulty viewing your box folder? You can also access your account directly o…" at bounding box center [862, 307] width 1415 height 420
click at [132, 162] on span "arrow_drop_down" at bounding box center [145, 165] width 25 height 26
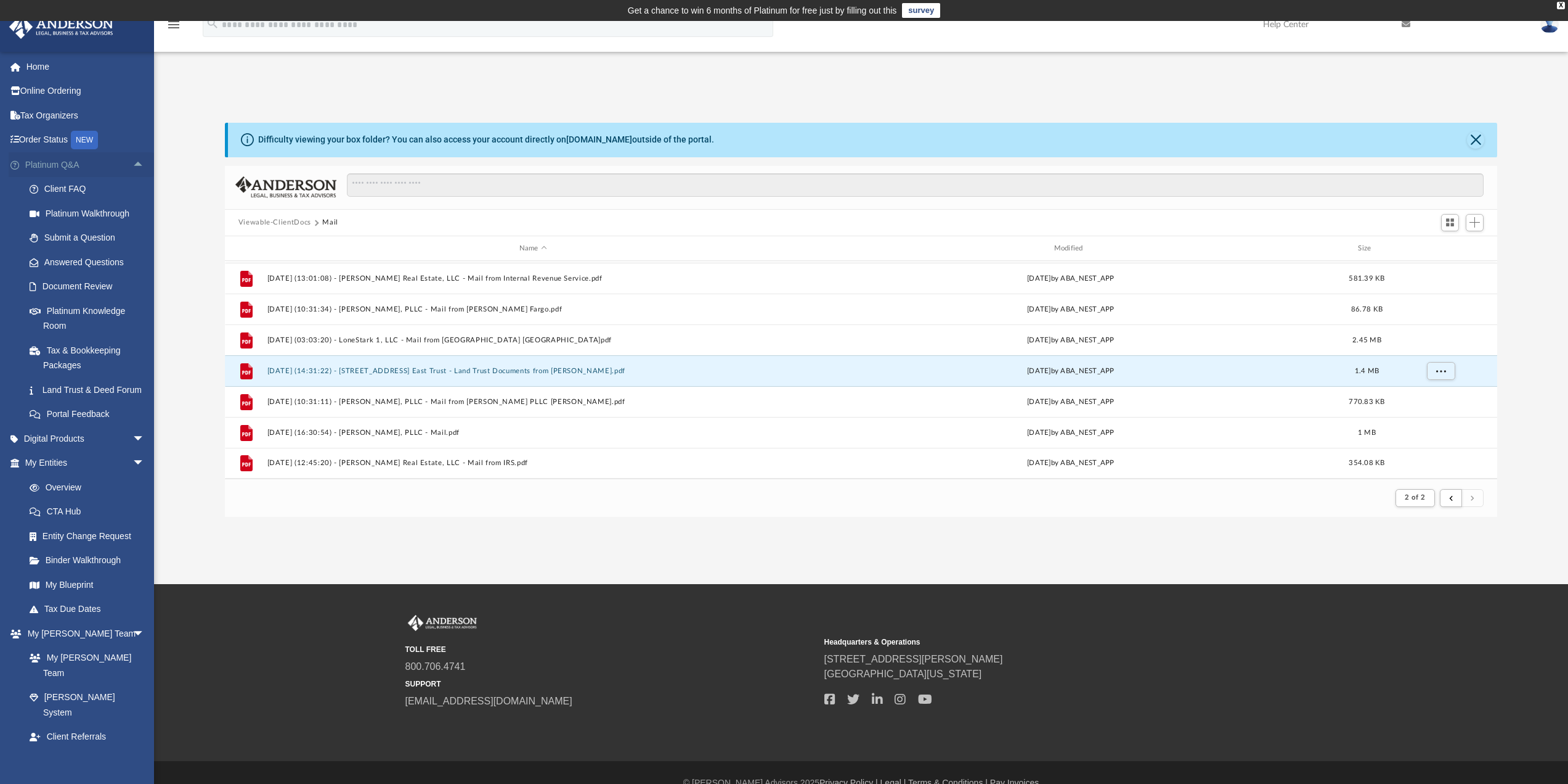
click at [132, 163] on span "arrow_drop_up" at bounding box center [145, 165] width 25 height 26
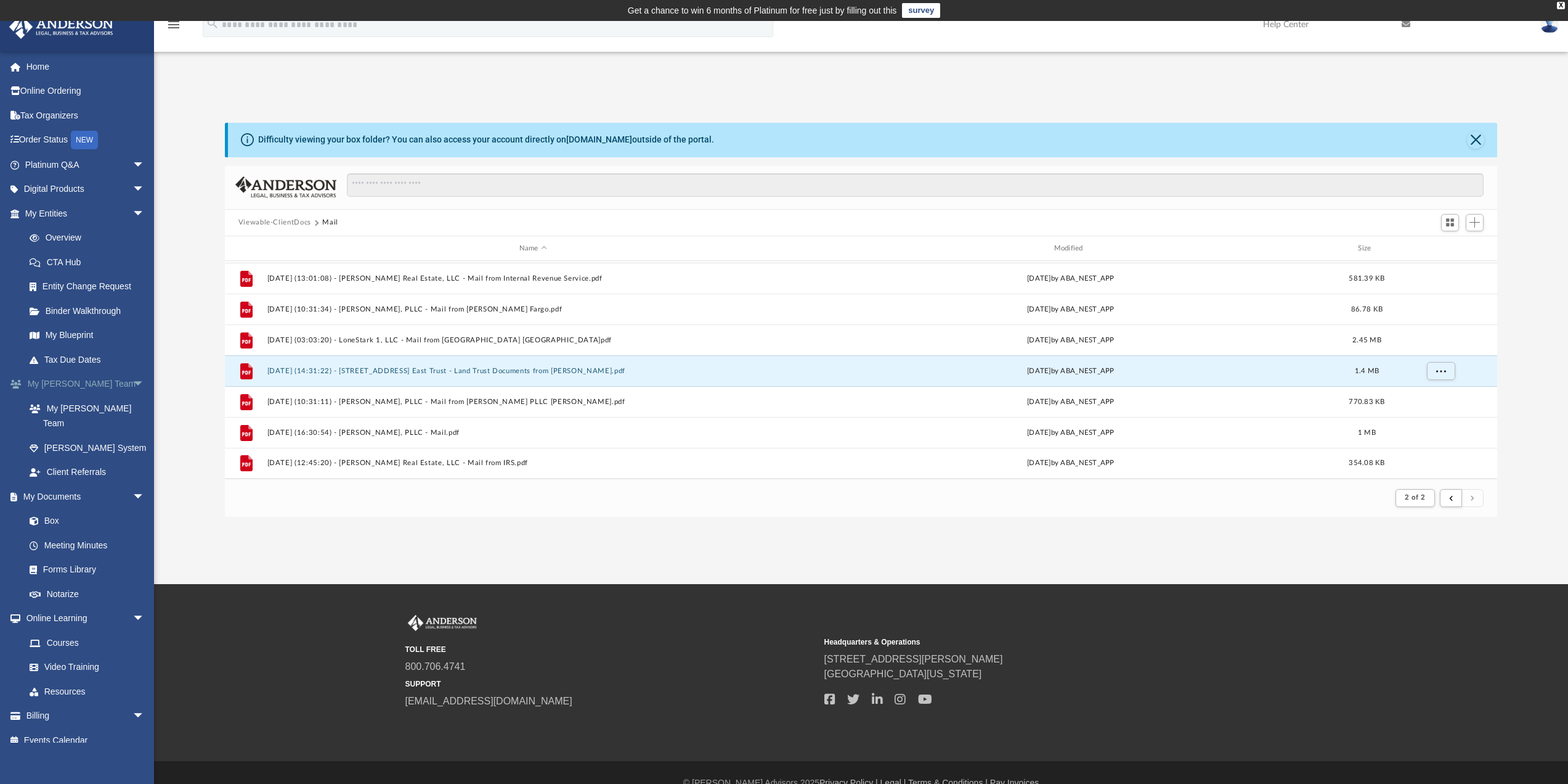
click at [132, 384] on span "arrow_drop_down" at bounding box center [145, 384] width 25 height 26
click at [132, 215] on span "arrow_drop_down" at bounding box center [145, 214] width 25 height 26
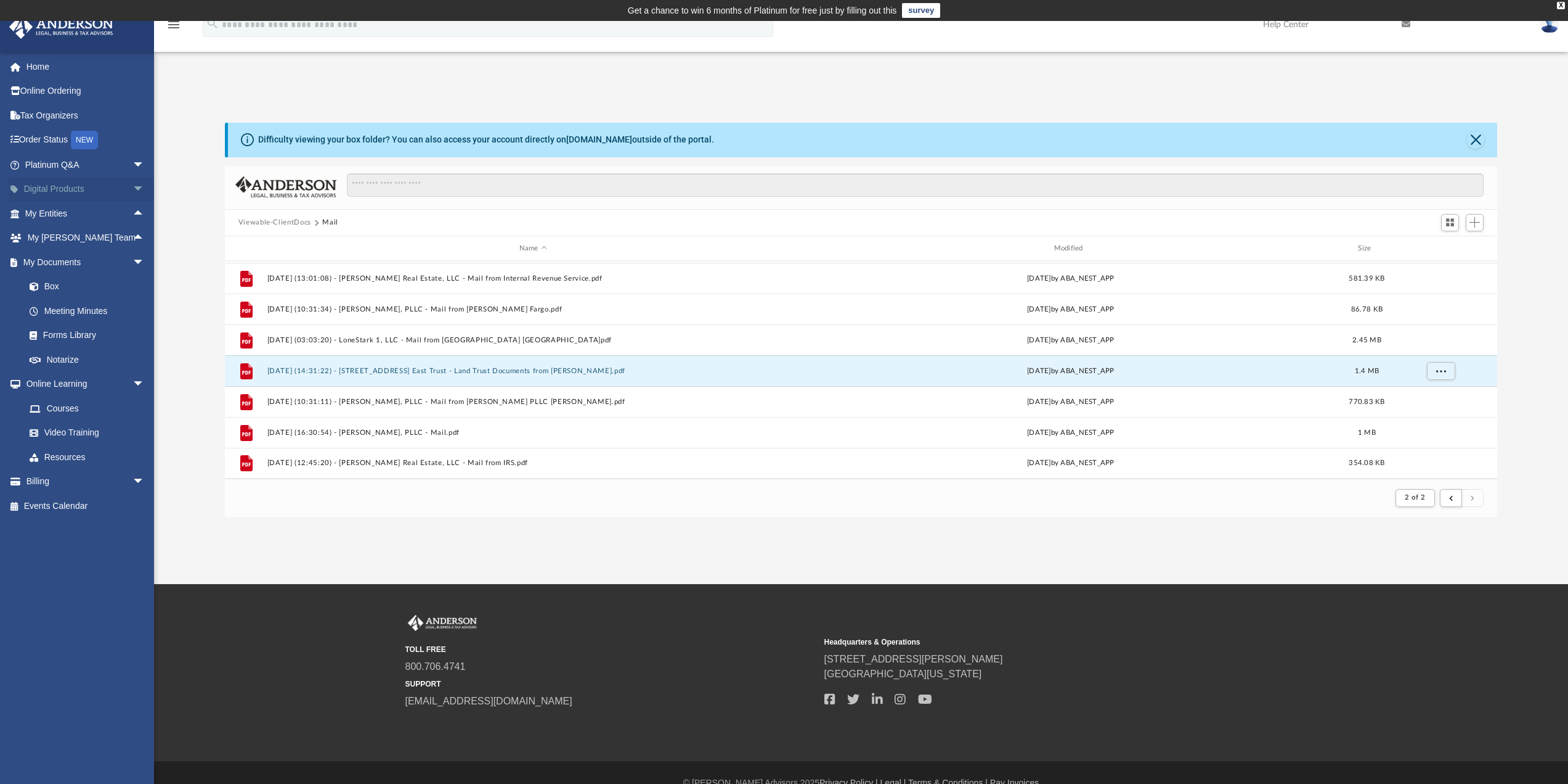
click at [132, 191] on span "arrow_drop_down" at bounding box center [145, 190] width 25 height 26
click at [132, 191] on span "arrow_drop_up" at bounding box center [145, 190] width 25 height 26
click at [132, 214] on span "arrow_drop_up" at bounding box center [145, 214] width 25 height 26
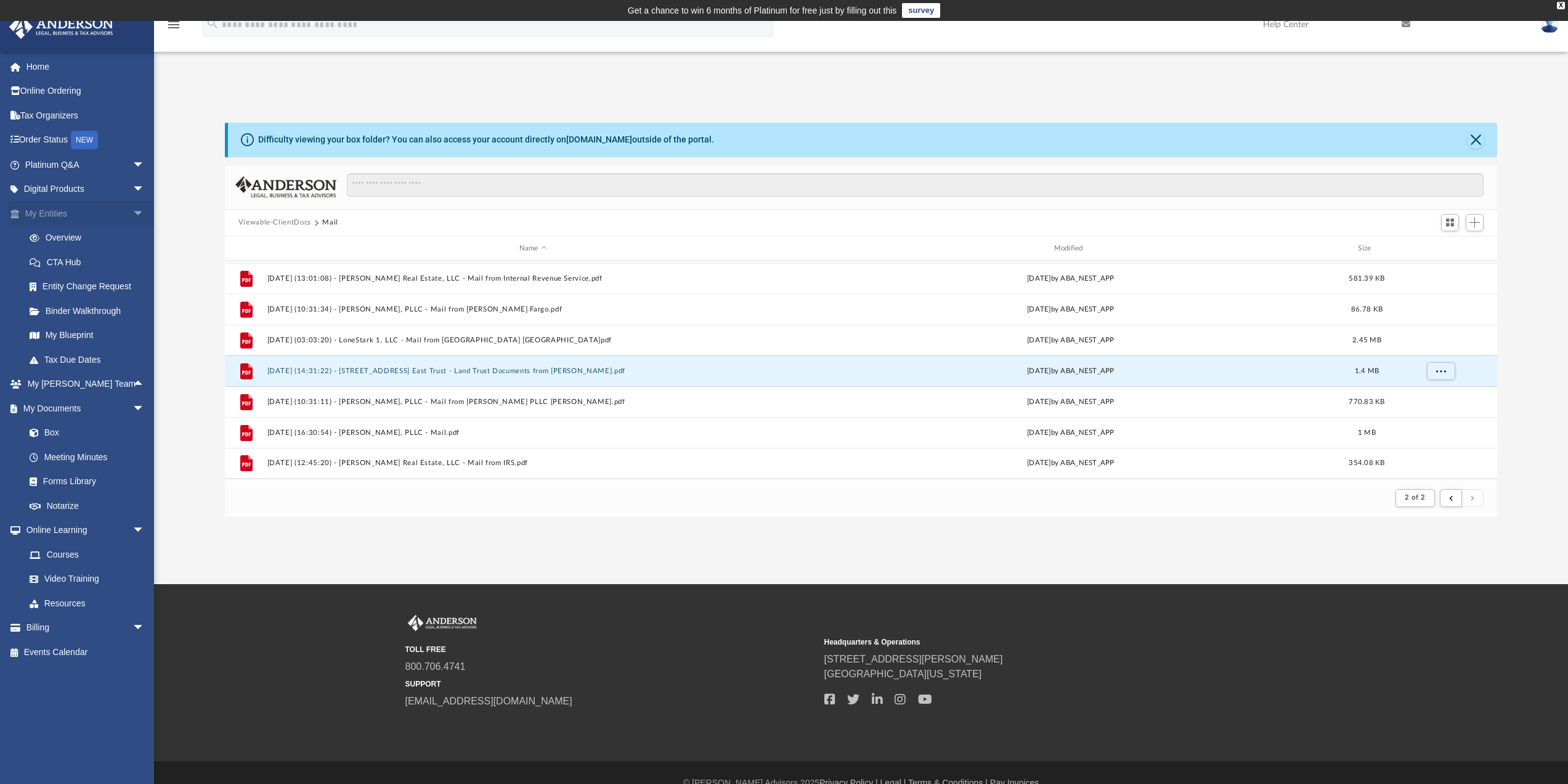
click at [132, 214] on span "arrow_drop_down" at bounding box center [145, 214] width 25 height 26
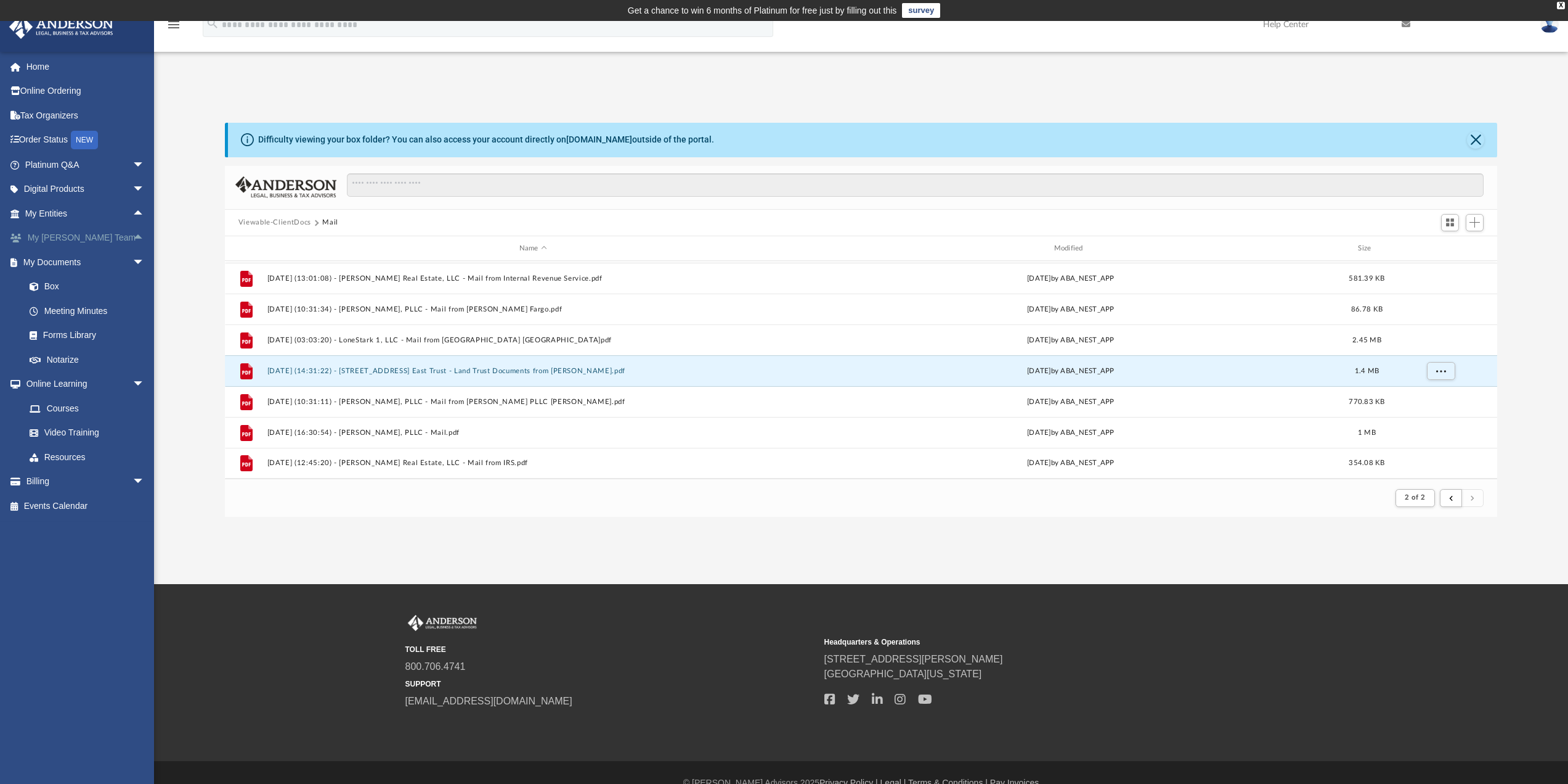
click at [132, 237] on span "arrow_drop_up" at bounding box center [145, 238] width 25 height 26
click at [132, 210] on span "arrow_drop_up" at bounding box center [145, 214] width 25 height 26
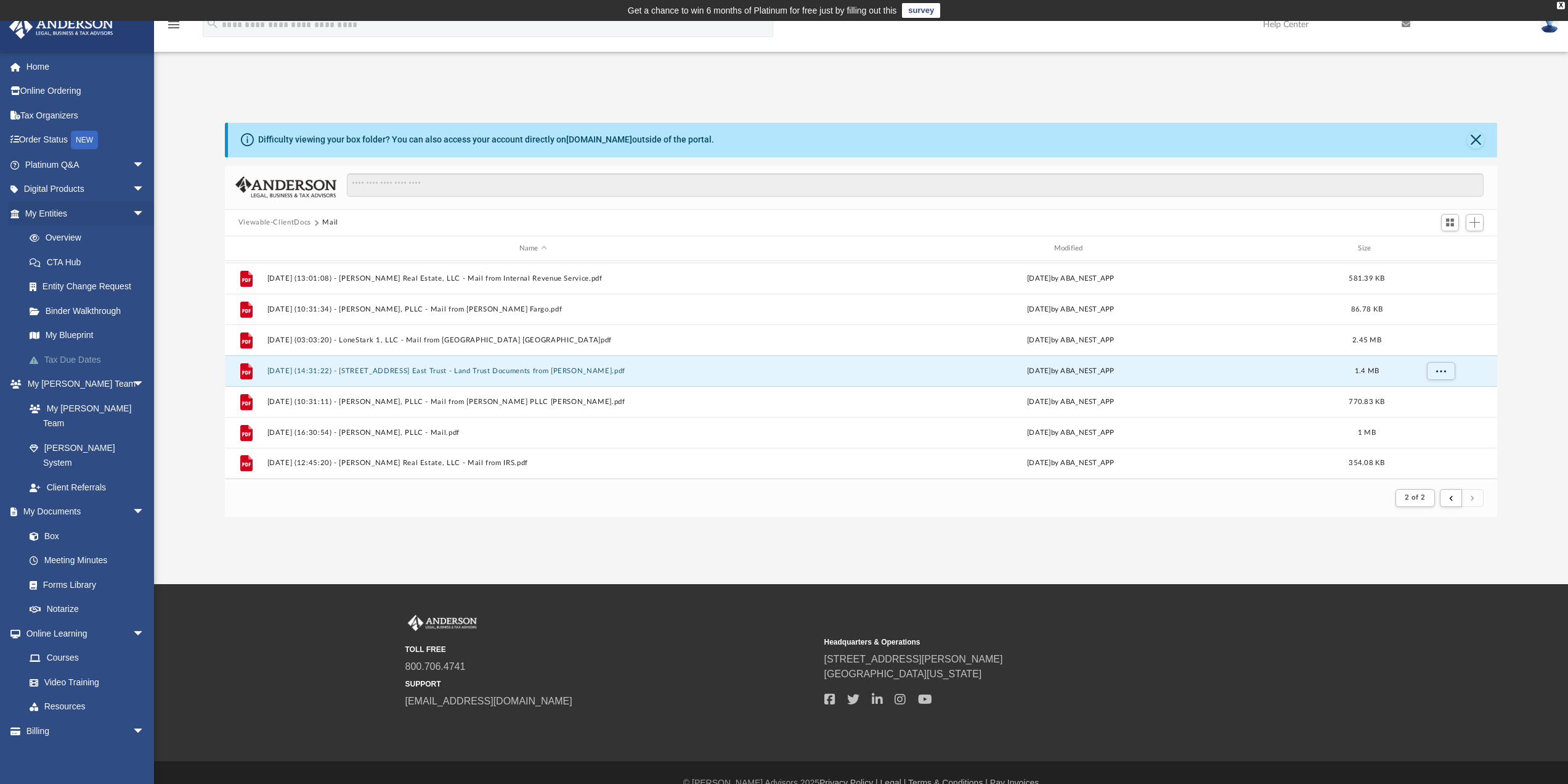
click at [63, 357] on link "Tax Due Dates" at bounding box center [90, 360] width 146 height 25
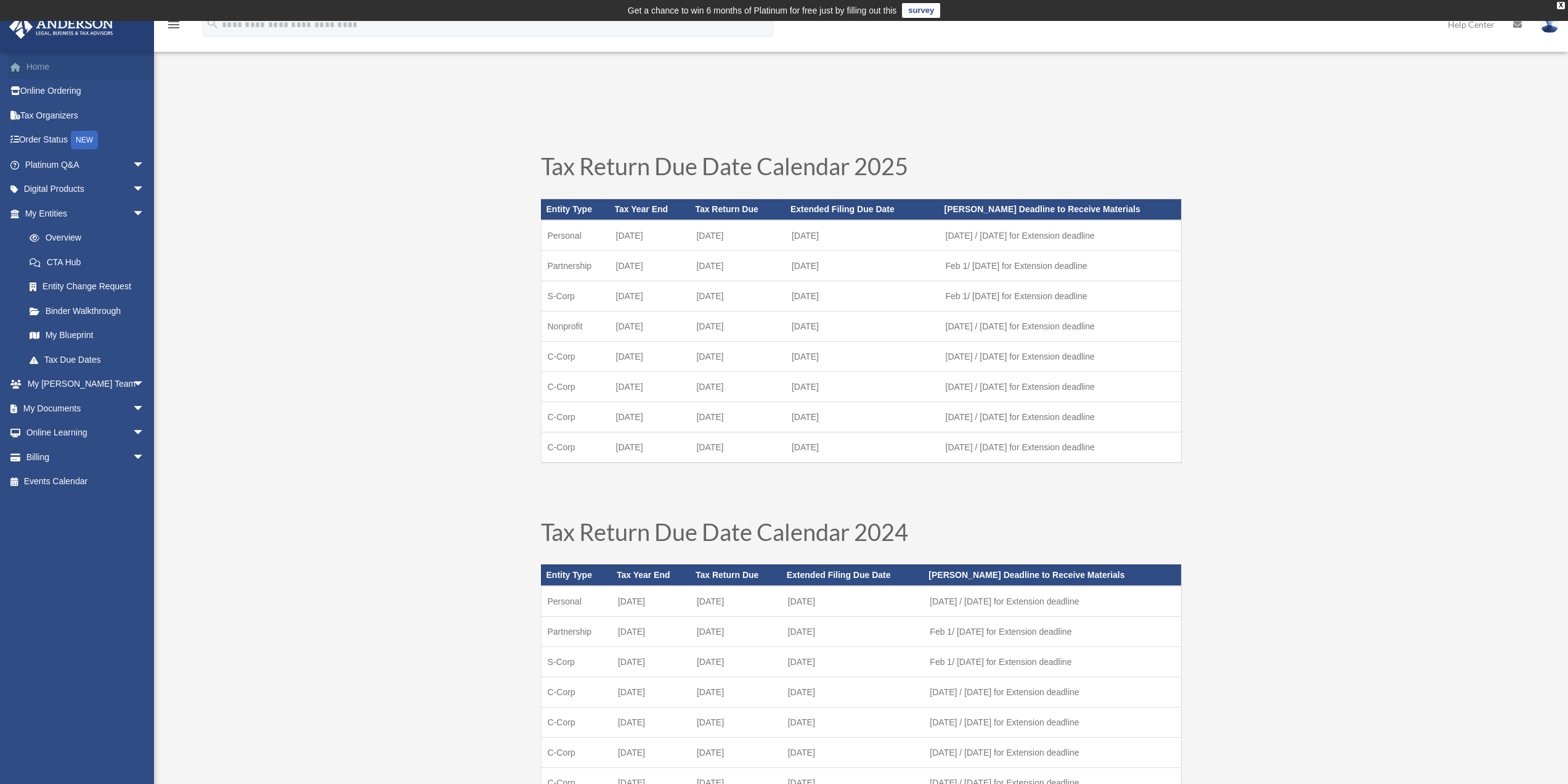
click at [37, 72] on link "Home" at bounding box center [86, 67] width 154 height 25
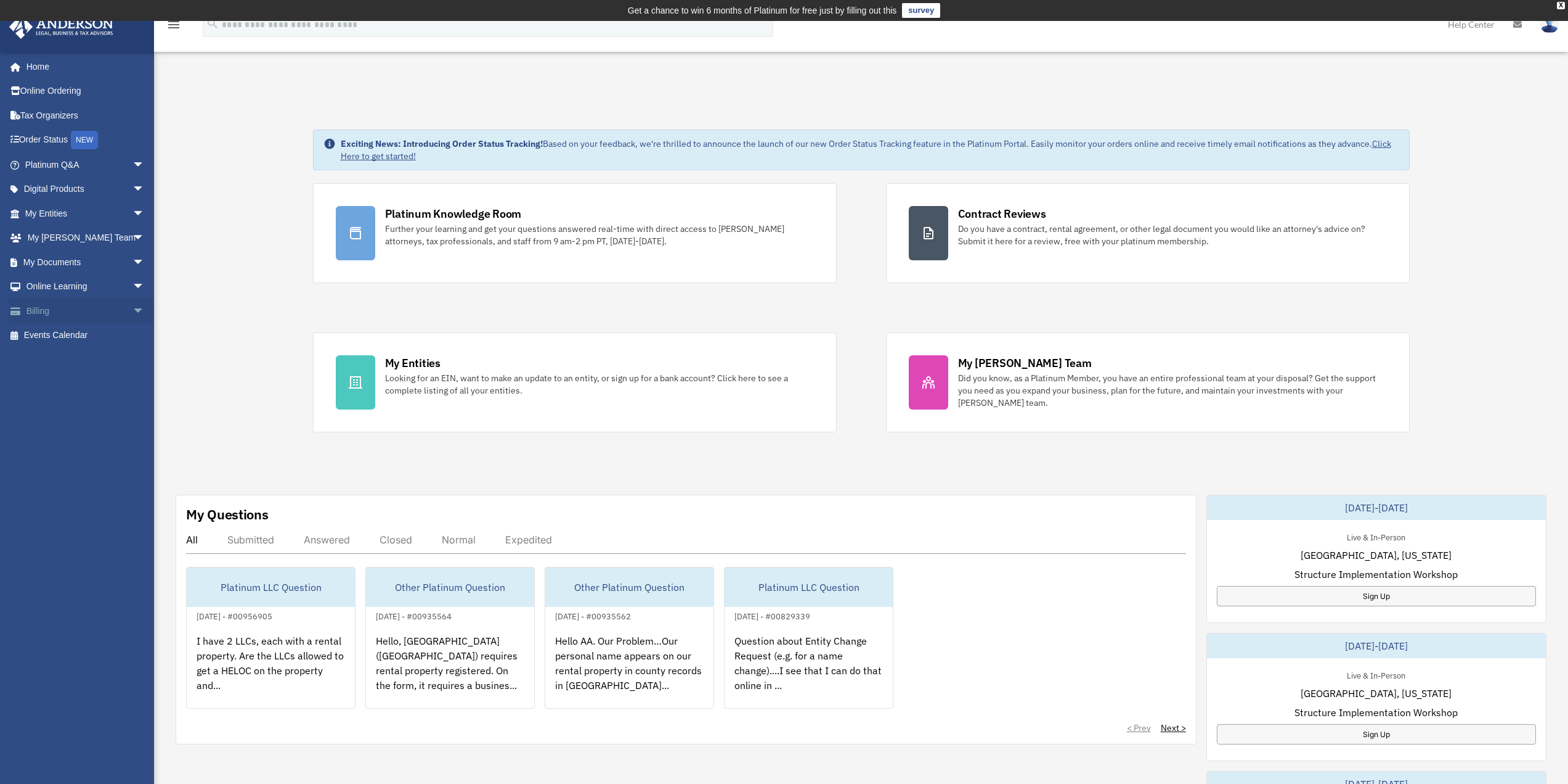
click at [132, 312] on span "arrow_drop_down" at bounding box center [145, 311] width 25 height 26
click at [71, 337] on link "$ Open Invoices" at bounding box center [90, 336] width 146 height 26
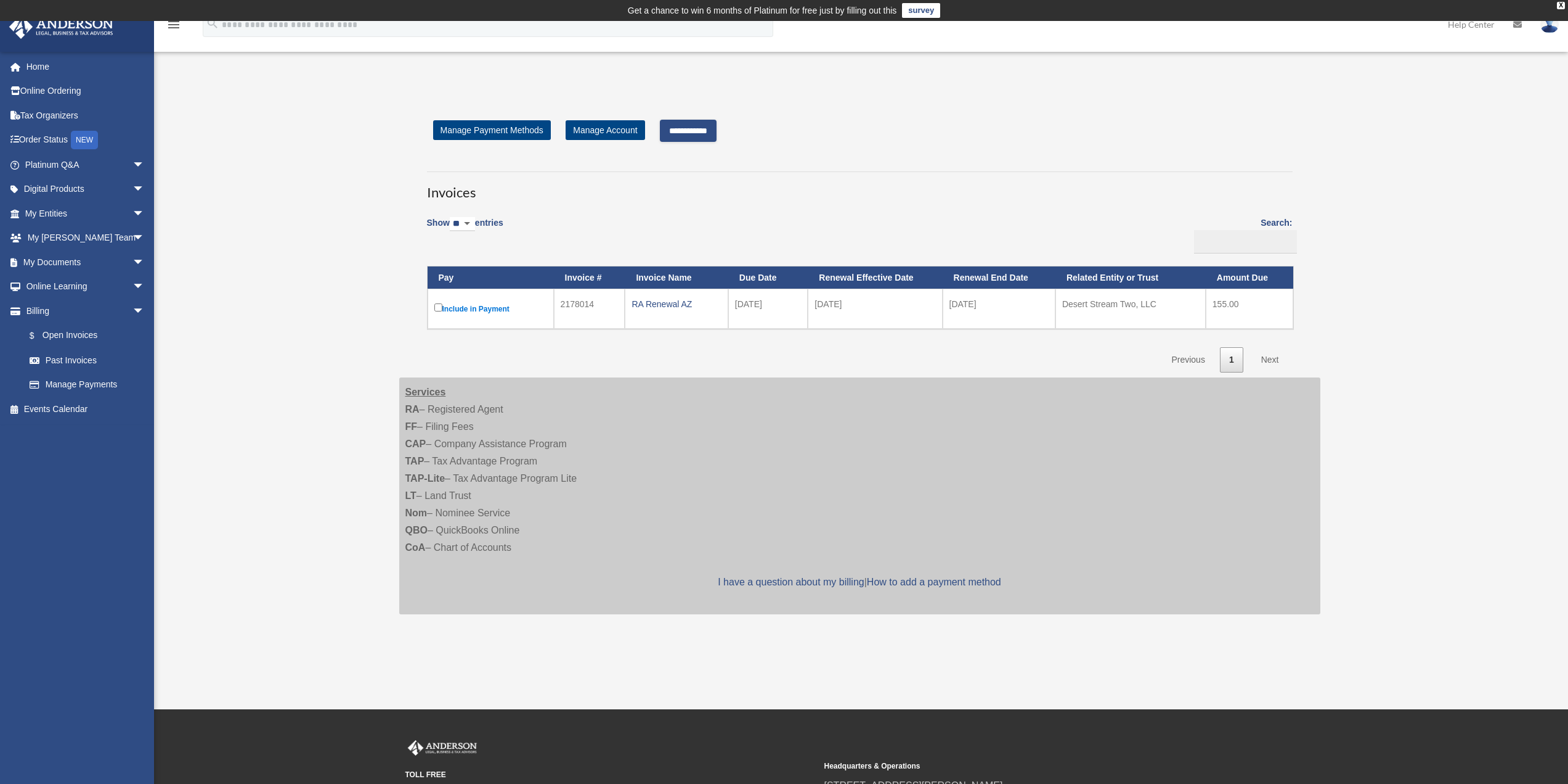
click at [703, 130] on input "**********" at bounding box center [687, 130] width 56 height 22
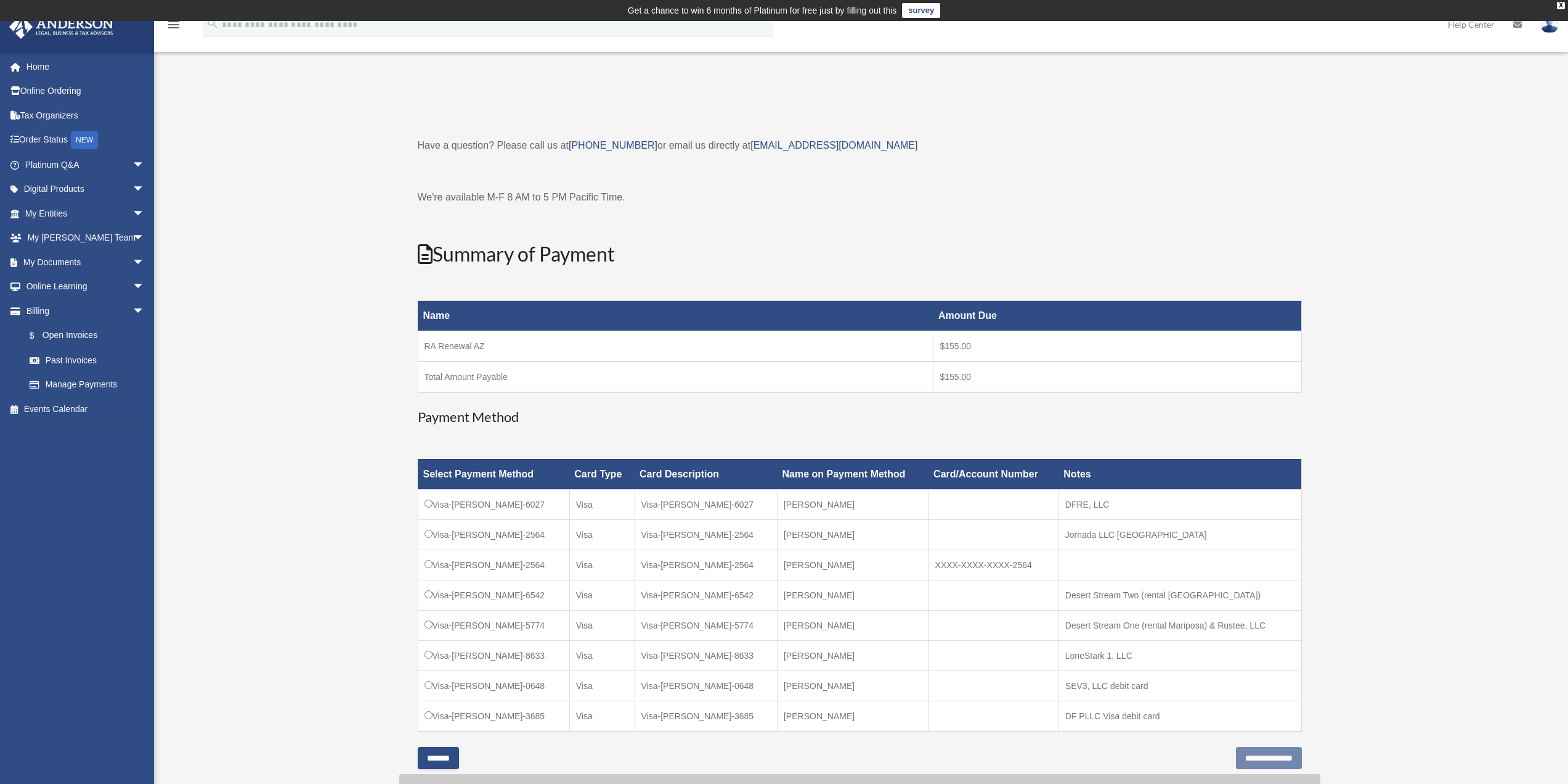
scroll to position [123, 0]
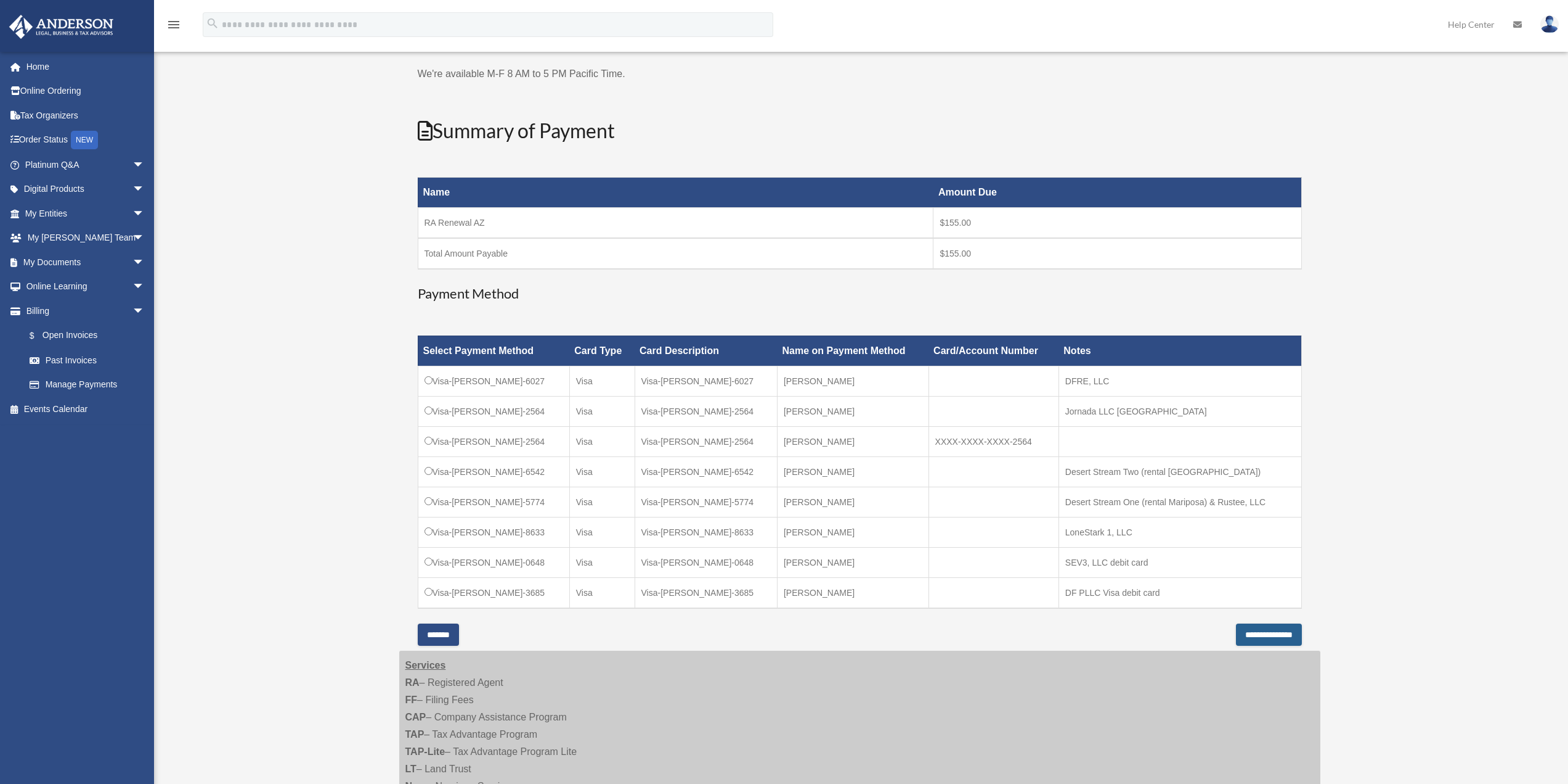
click at [1237, 638] on input "**********" at bounding box center [1269, 634] width 66 height 22
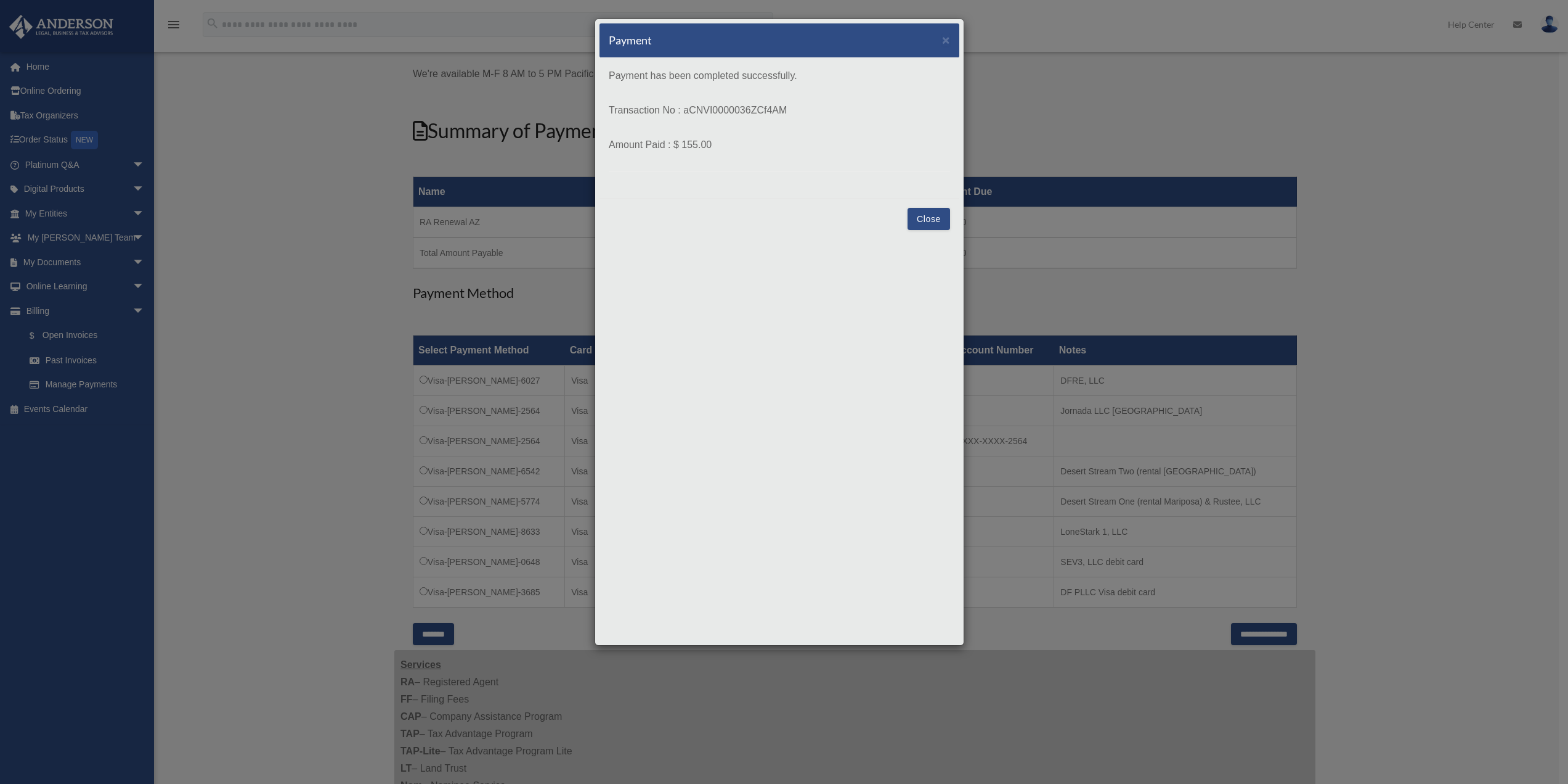
click at [928, 217] on button "Close" at bounding box center [928, 218] width 43 height 22
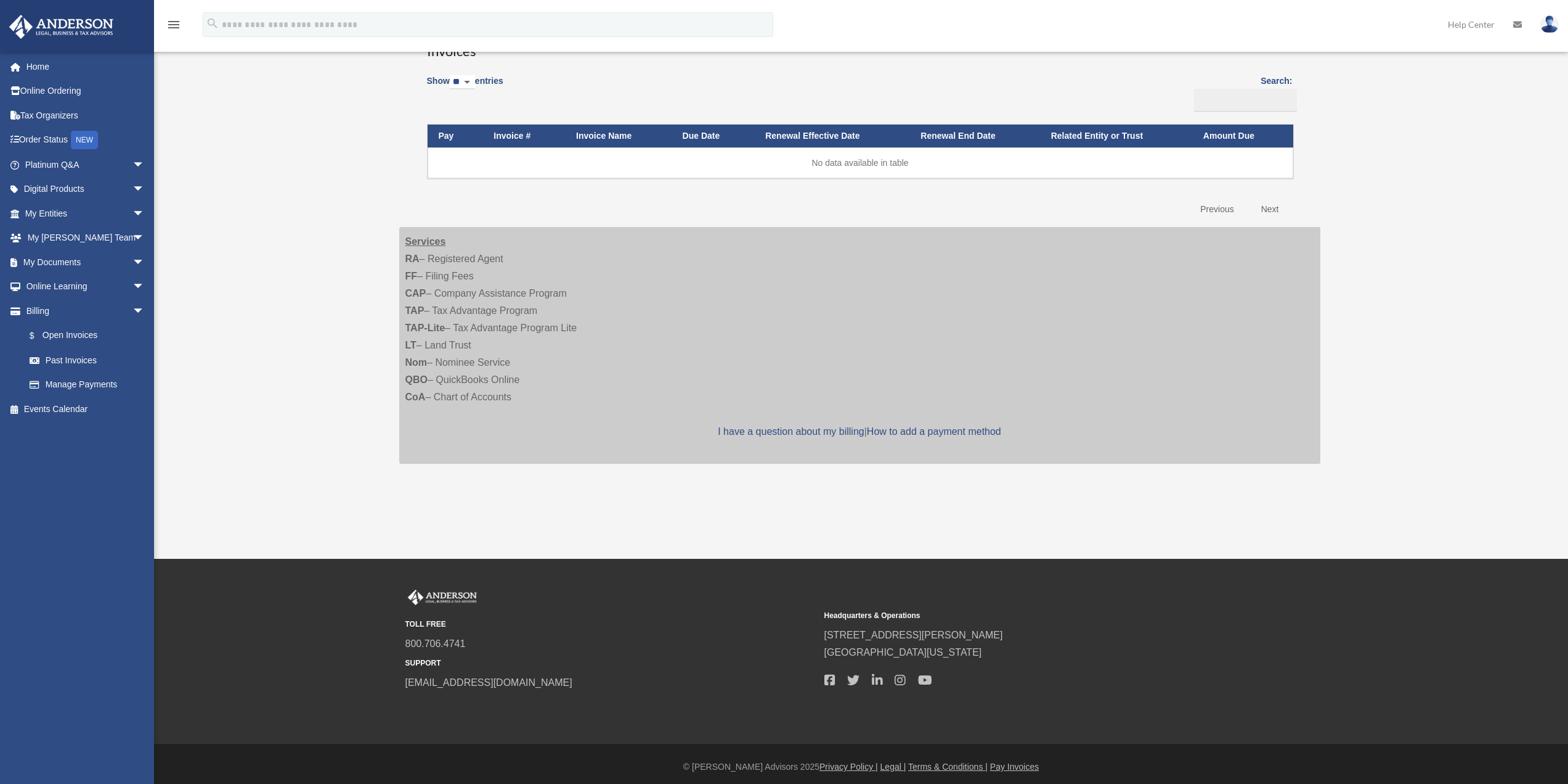
scroll to position [144, 0]
